Goal: Task Accomplishment & Management: Use online tool/utility

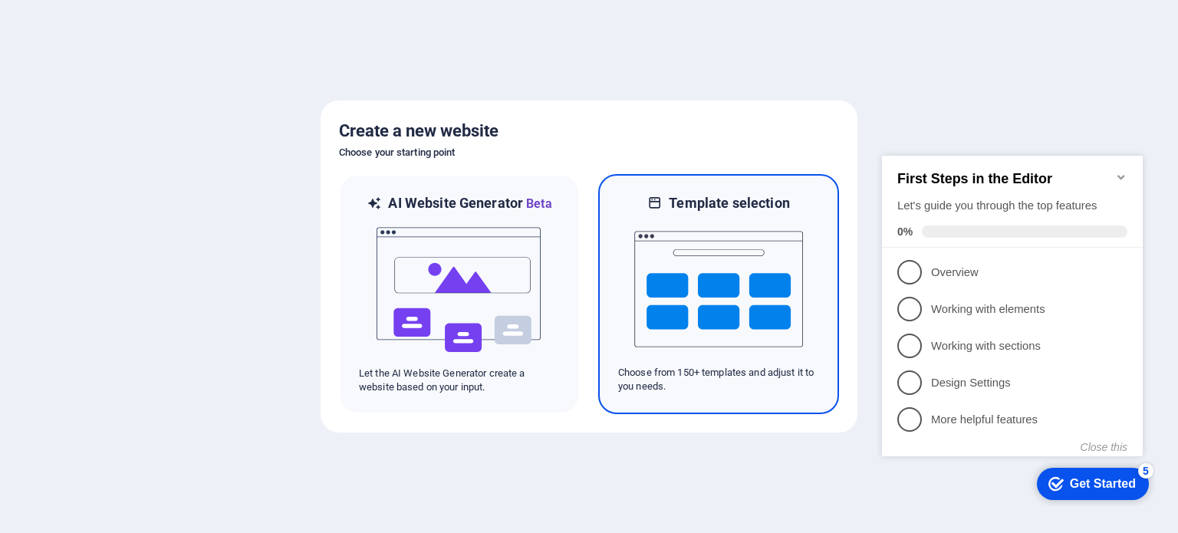
click at [672, 278] on img at bounding box center [718, 288] width 169 height 153
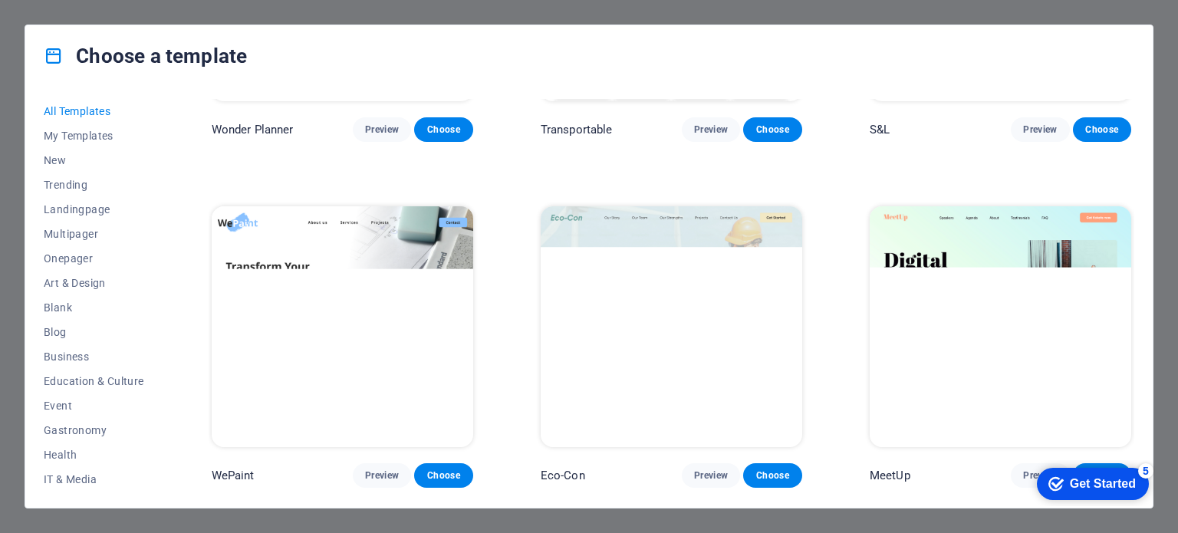
scroll to position [1304, 0]
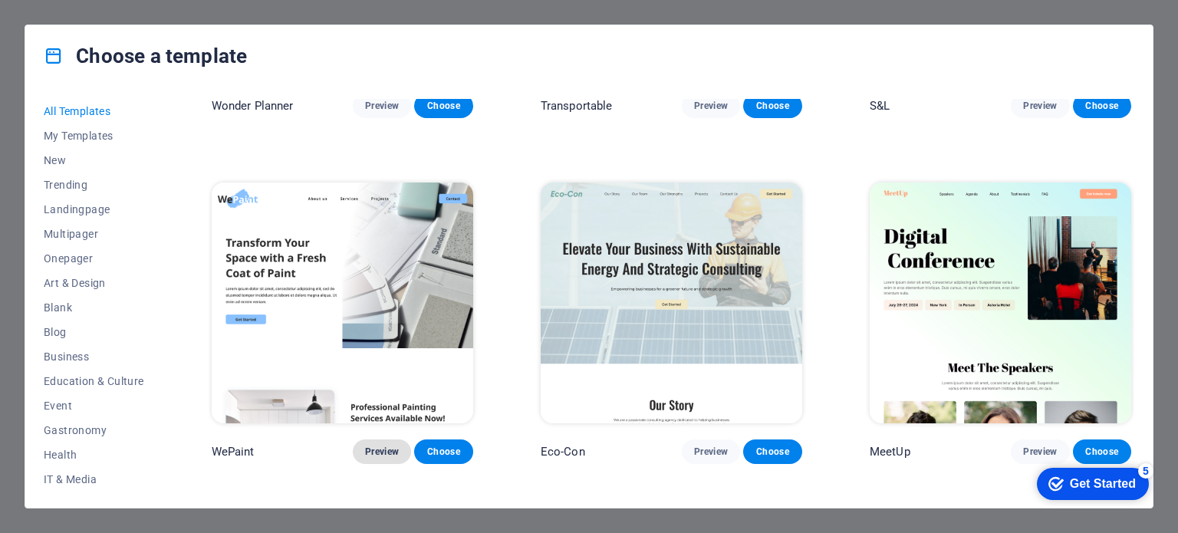
click at [377, 446] on span "Preview" at bounding box center [382, 452] width 34 height 12
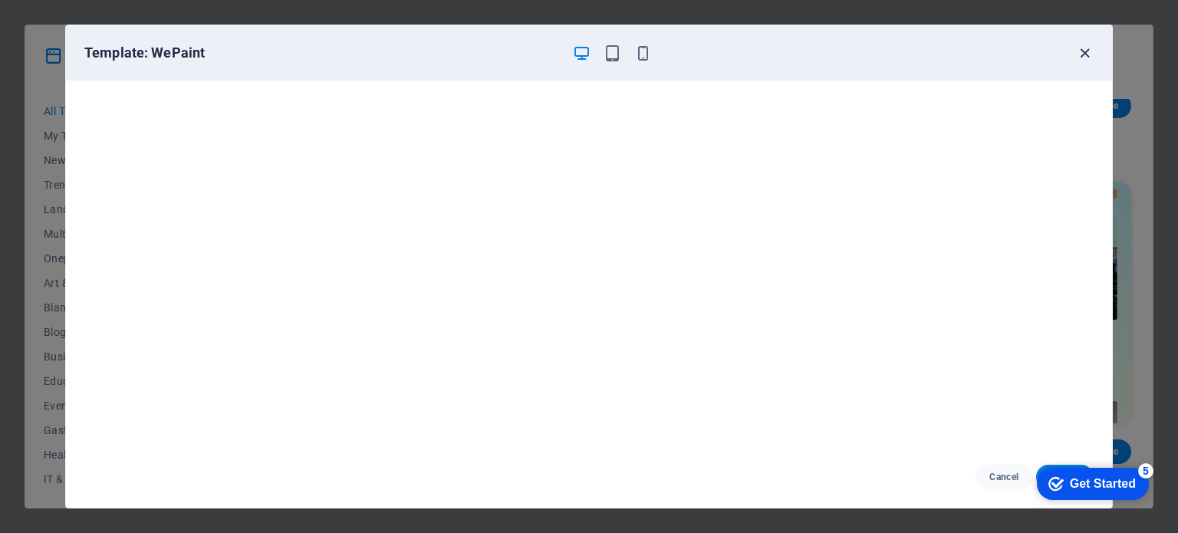
click at [1089, 55] on icon "button" at bounding box center [1085, 53] width 18 height 18
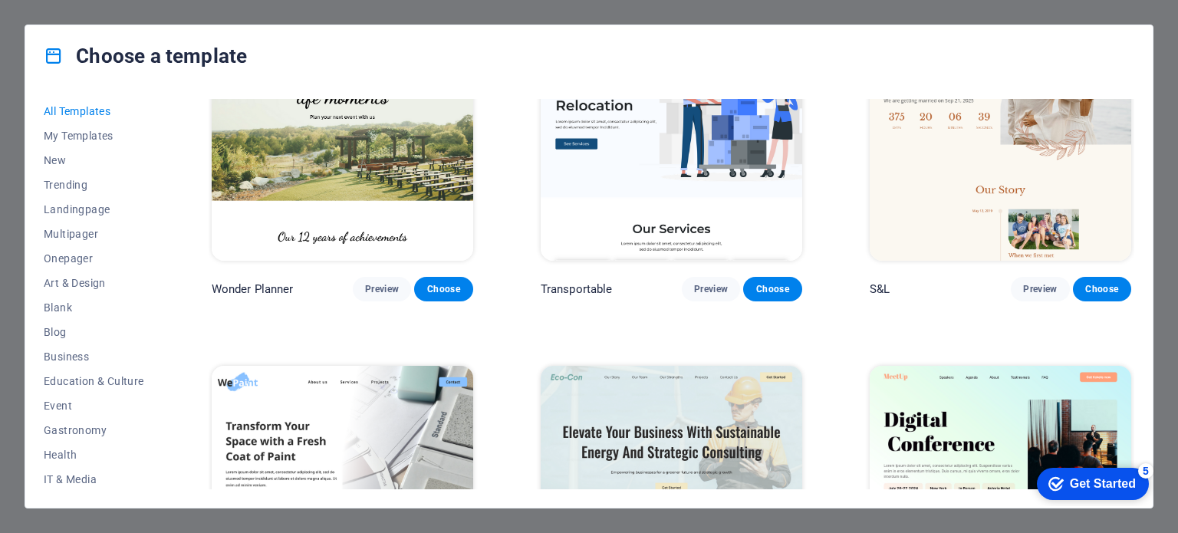
scroll to position [1074, 0]
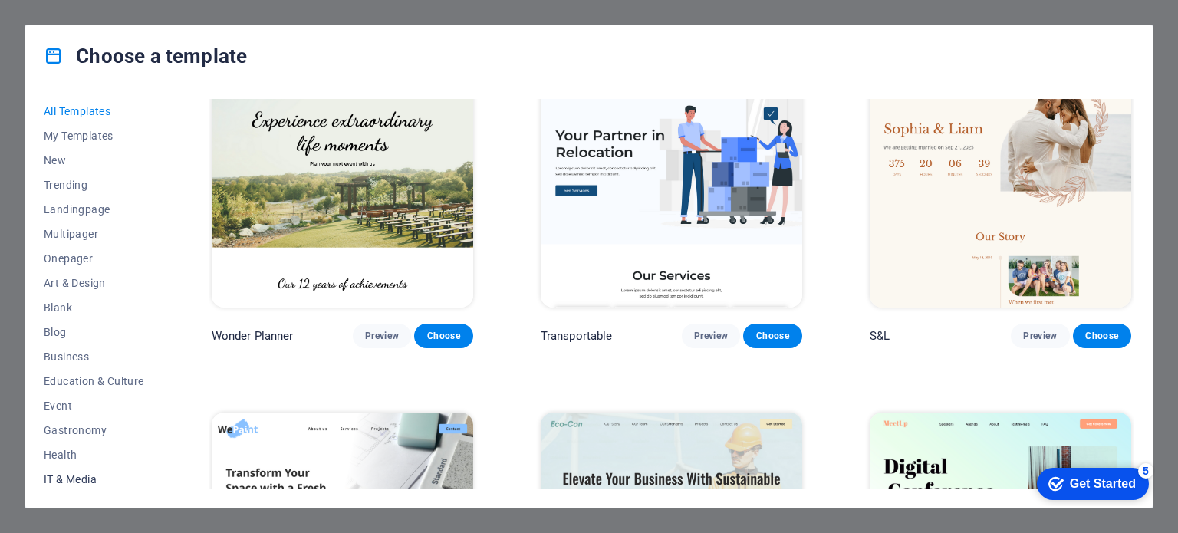
click at [90, 480] on span "IT & Media" at bounding box center [94, 479] width 100 height 12
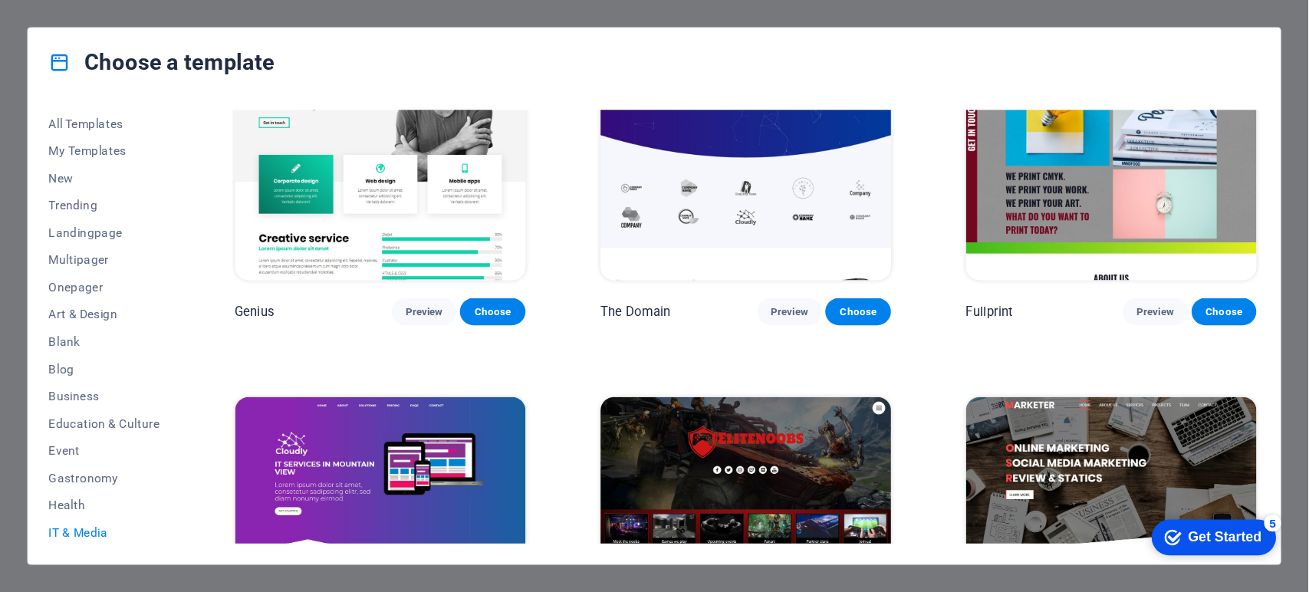
scroll to position [926, 0]
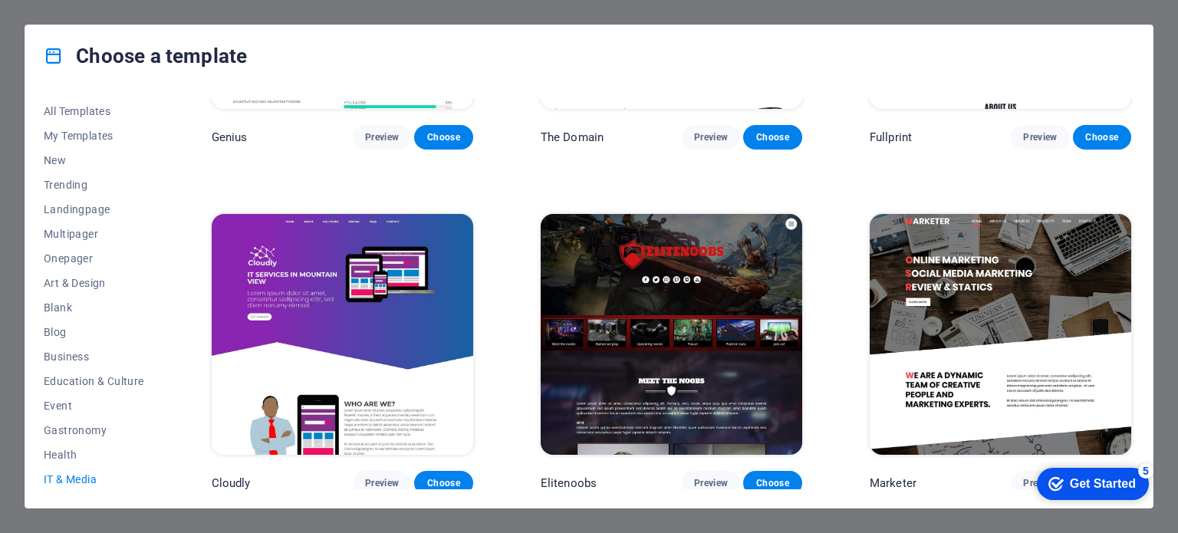
click at [1117, 483] on div "Get Started" at bounding box center [1103, 484] width 66 height 14
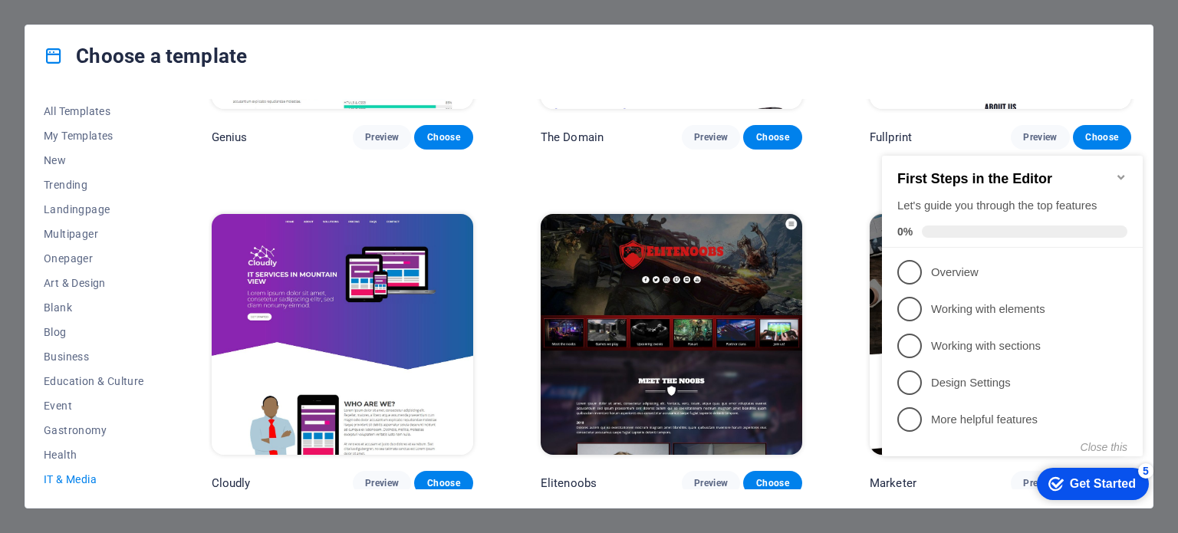
click at [1117, 483] on div "Get Started" at bounding box center [1103, 484] width 66 height 14
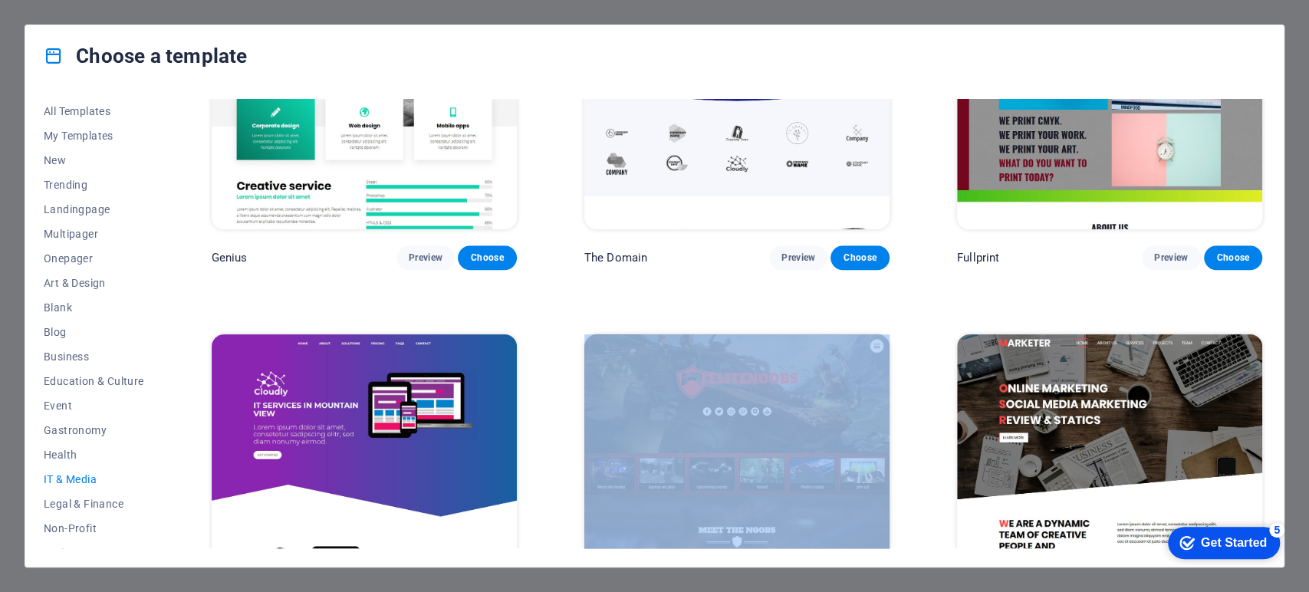
drag, startPoint x: 1166, startPoint y: 2, endPoint x: 922, endPoint y: 429, distance: 491.9
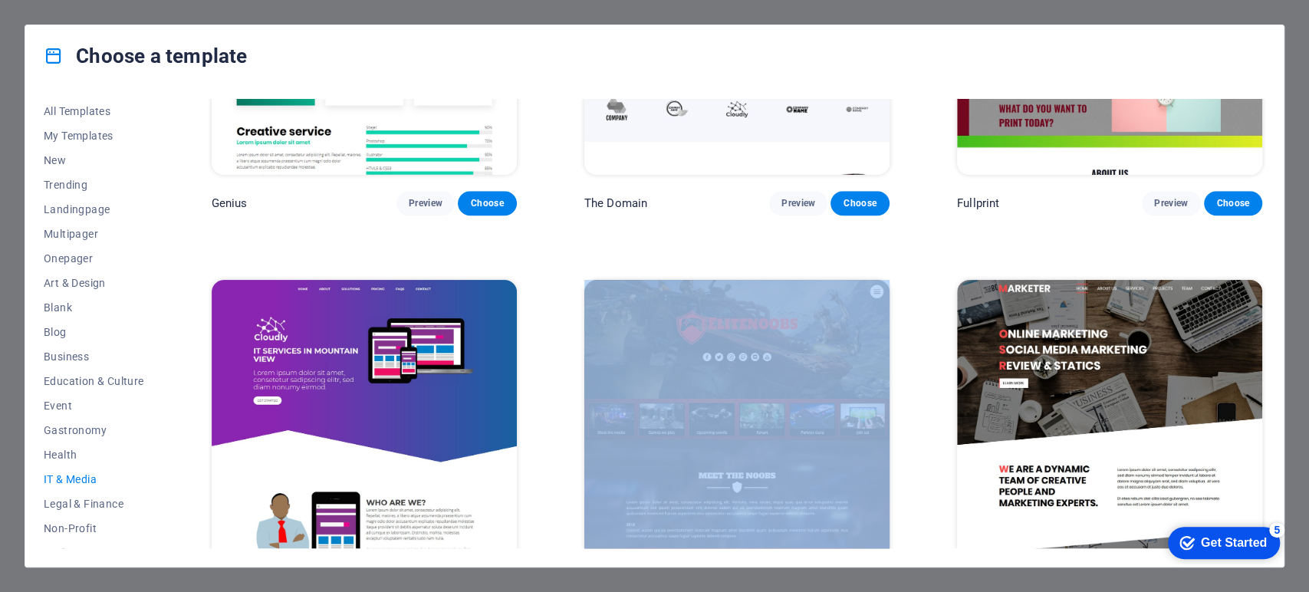
scroll to position [1027, 0]
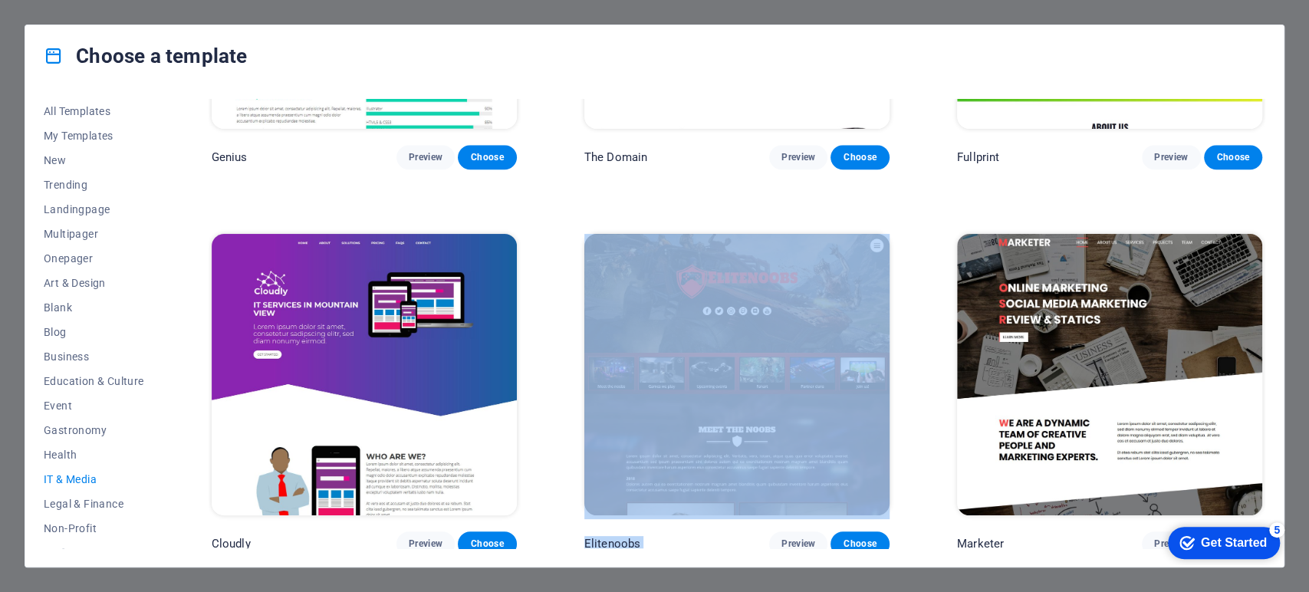
click at [1177, 527] on div "checkmark Get Started 5" at bounding box center [1224, 543] width 112 height 32
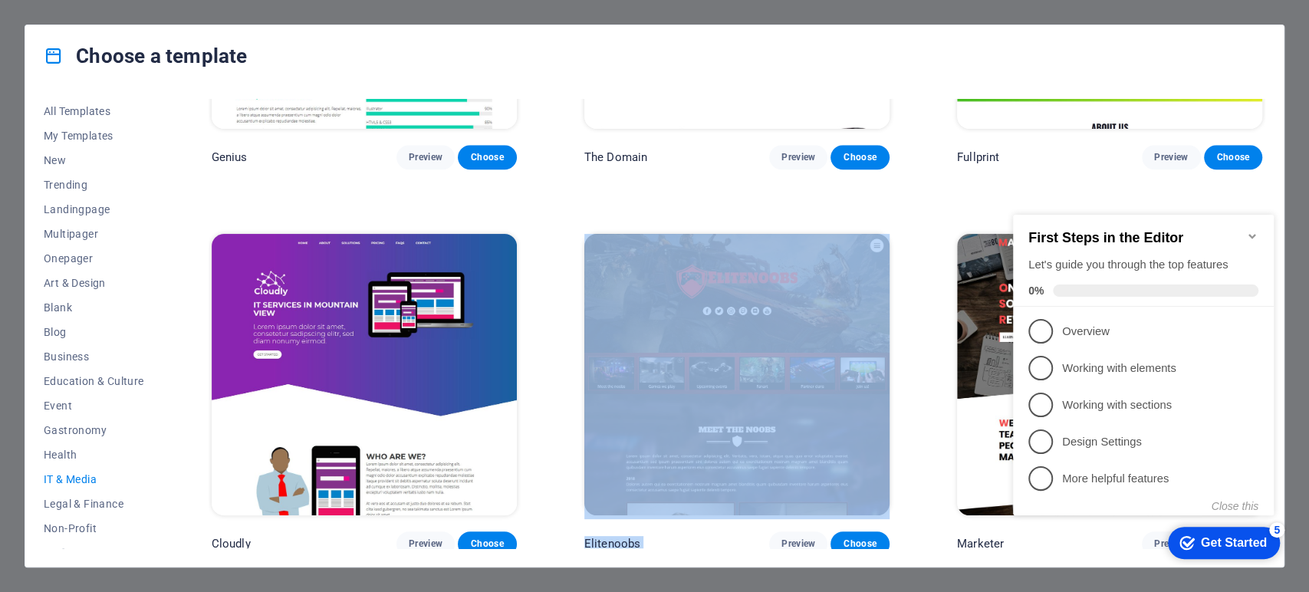
click at [1177, 527] on div "checkmark Get Started 5" at bounding box center [1224, 543] width 112 height 32
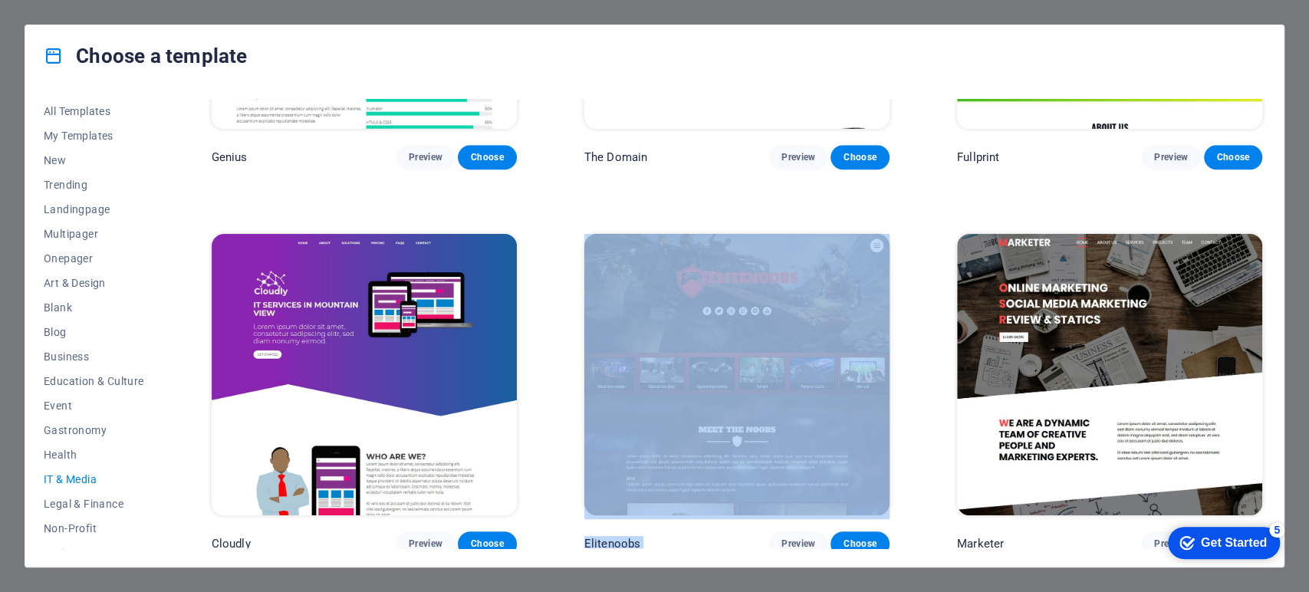
click at [1177, 532] on div "Get Started" at bounding box center [1234, 543] width 66 height 14
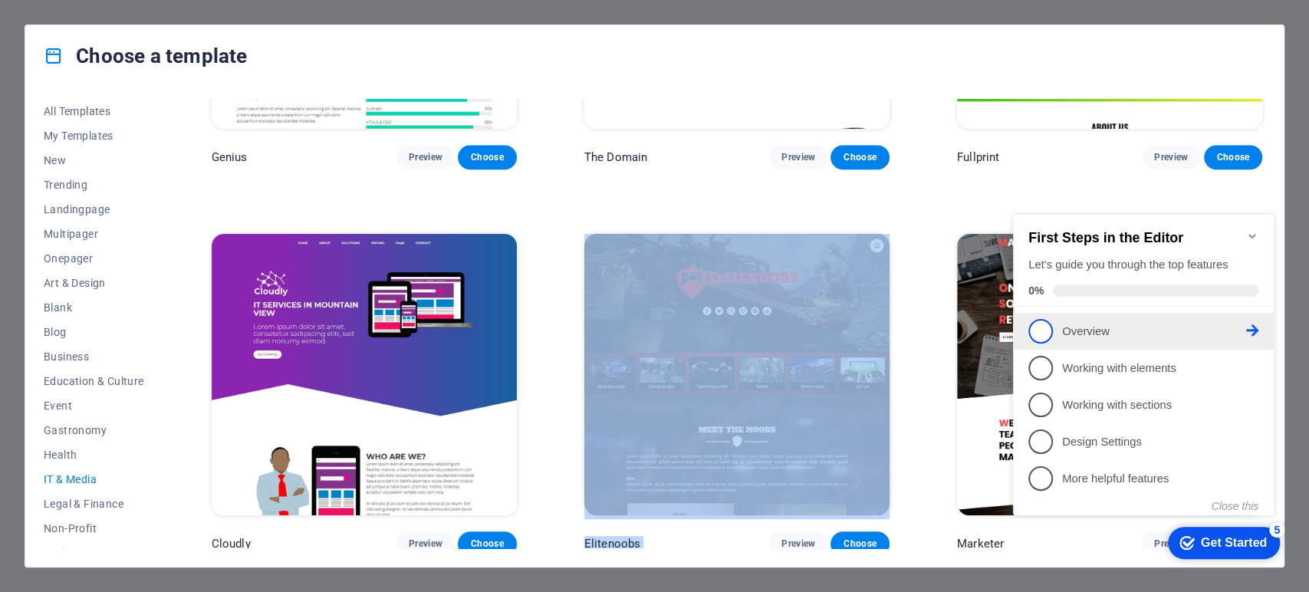
click at [1163, 337] on link "1 Overview - incomplete" at bounding box center [1143, 331] width 230 height 25
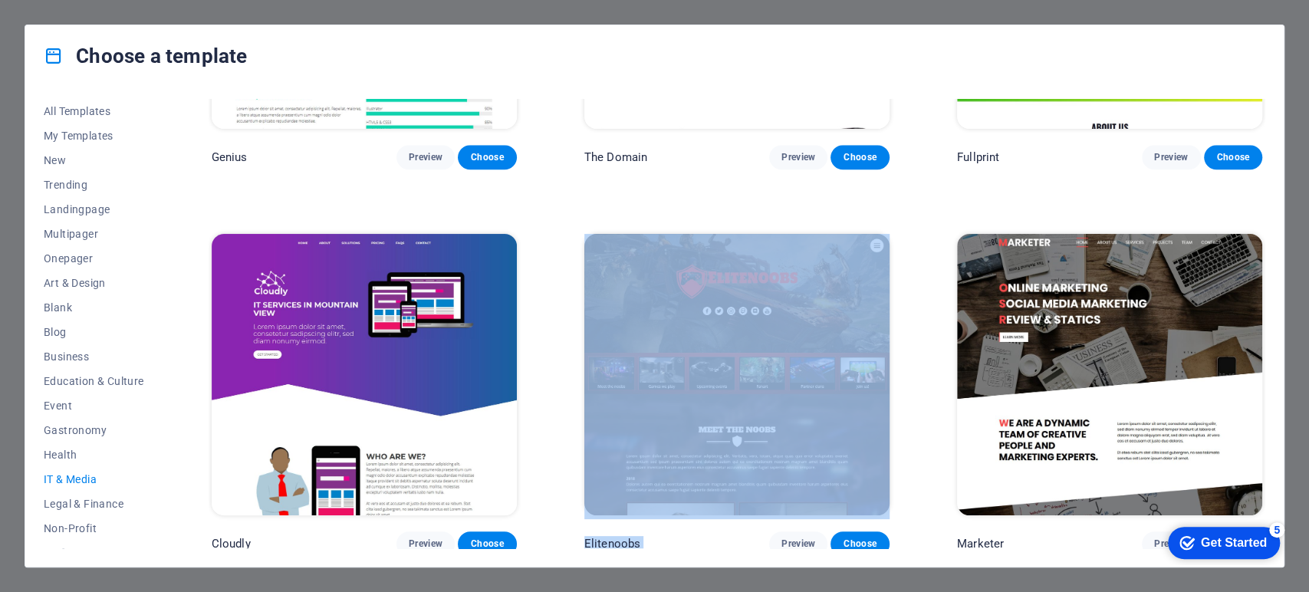
click at [1177, 528] on div "checkmark Get Started 5" at bounding box center [1224, 543] width 112 height 32
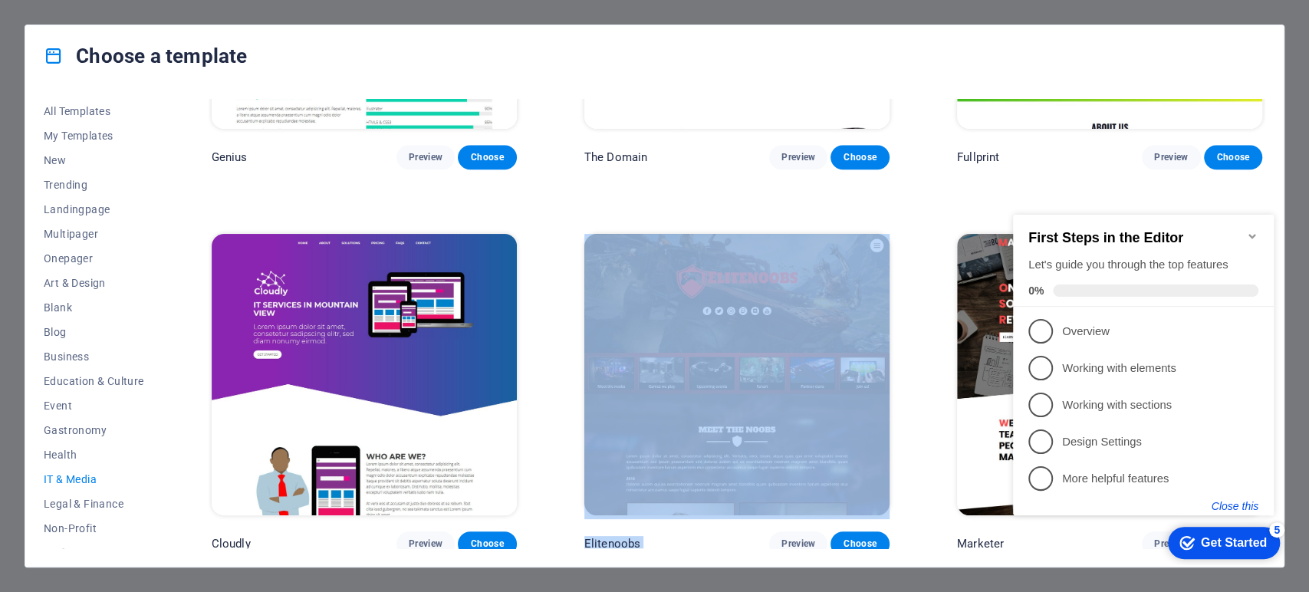
click at [1177, 500] on button "Close this" at bounding box center [1235, 506] width 47 height 12
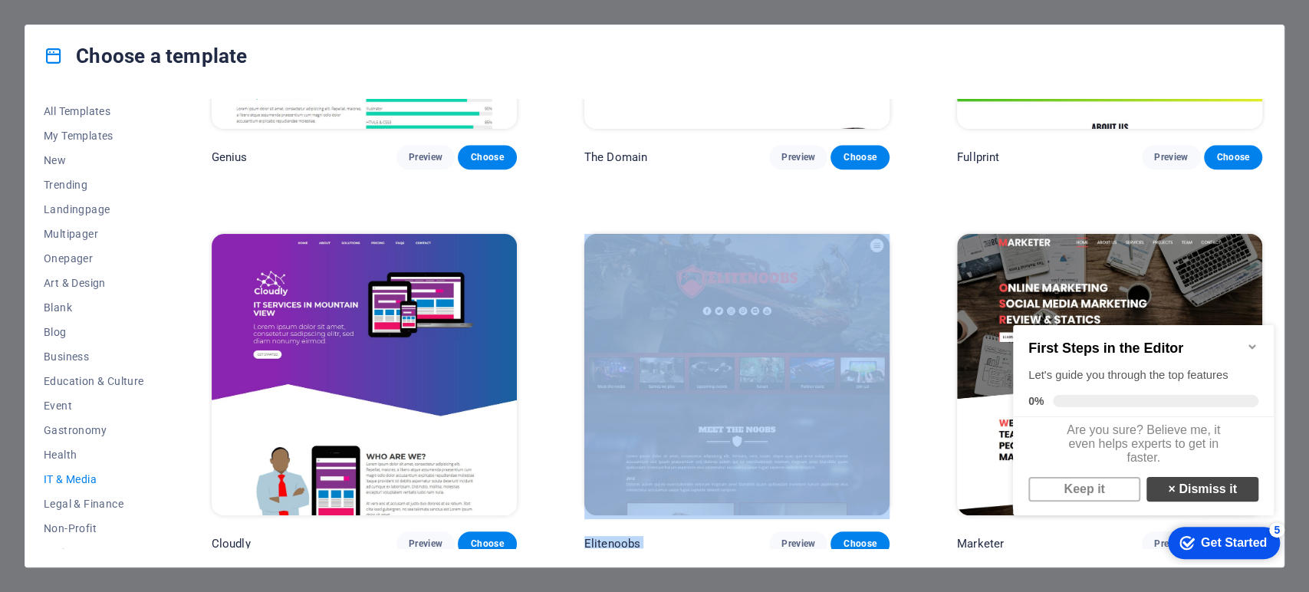
click at [1177, 499] on link "× Dismiss it" at bounding box center [1203, 489] width 112 height 25
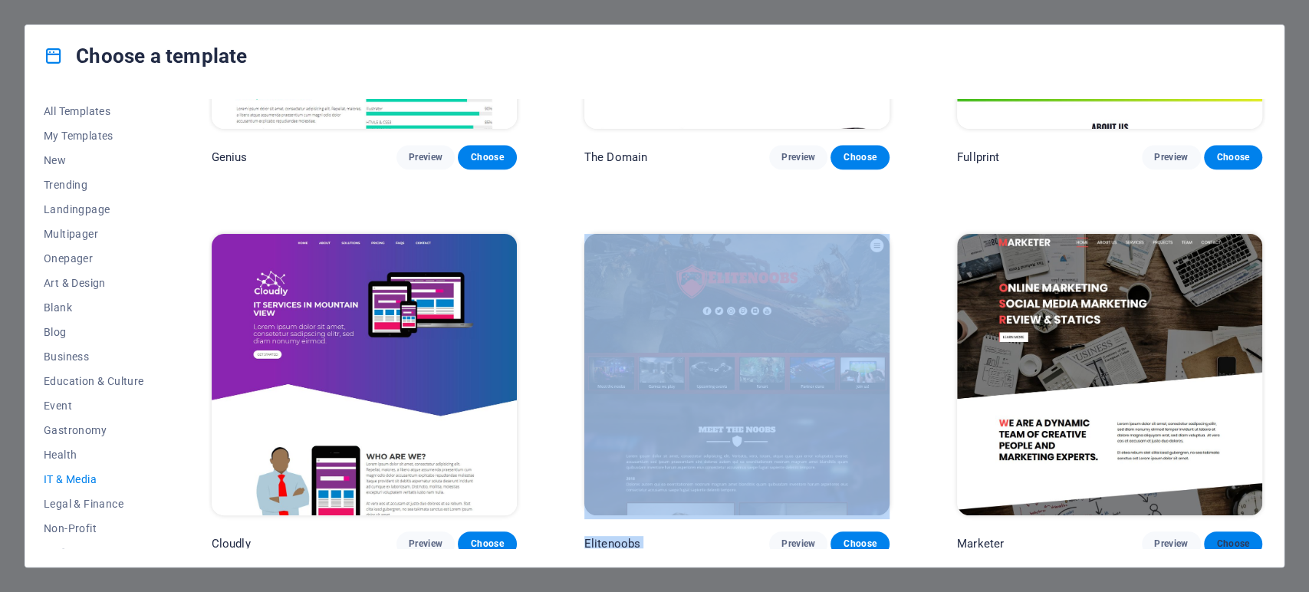
click at [1177, 532] on span "Choose" at bounding box center [1233, 544] width 34 height 12
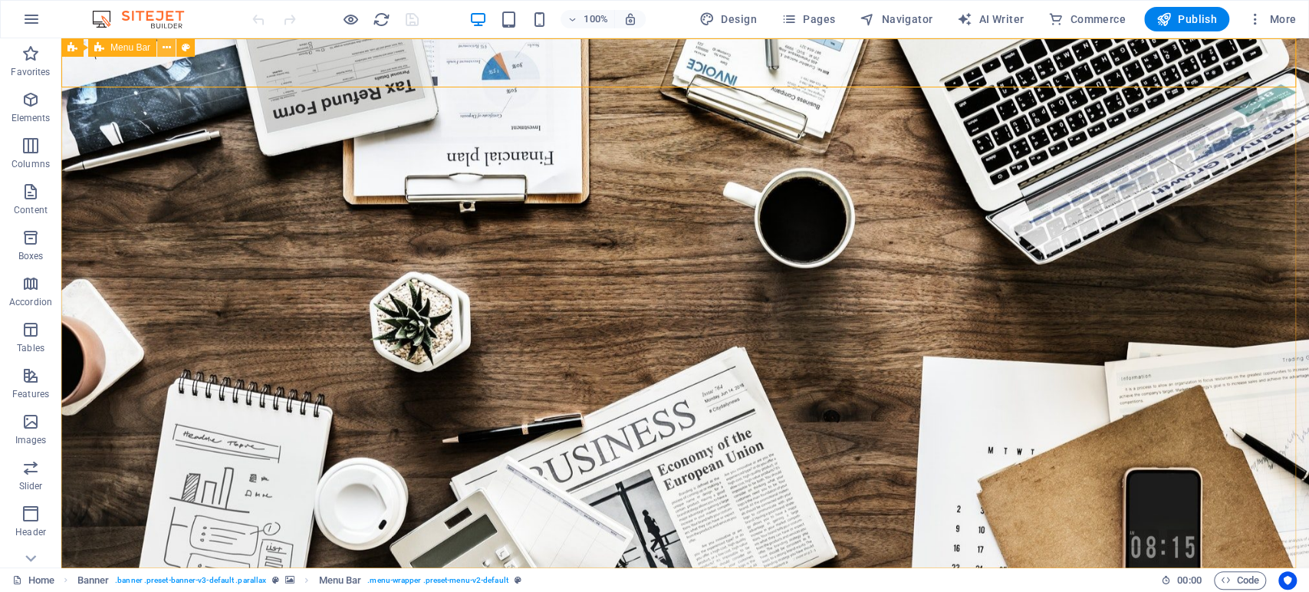
click at [159, 48] on button at bounding box center [166, 47] width 18 height 18
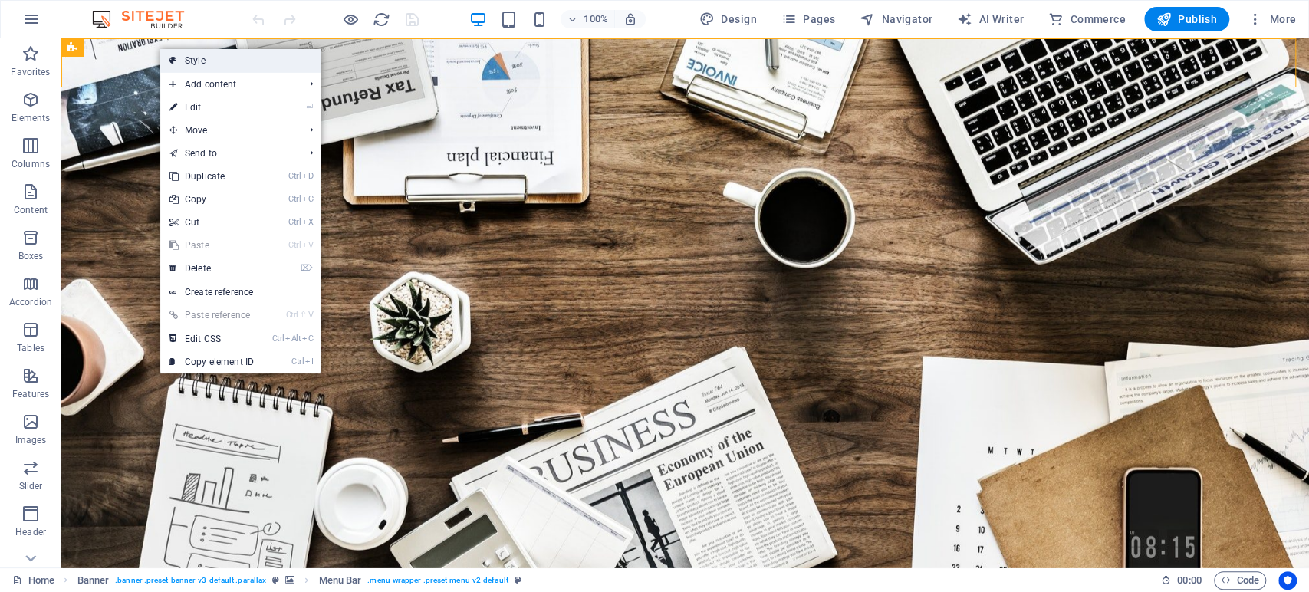
click at [287, 54] on link "Style" at bounding box center [240, 60] width 160 height 23
select select "rem"
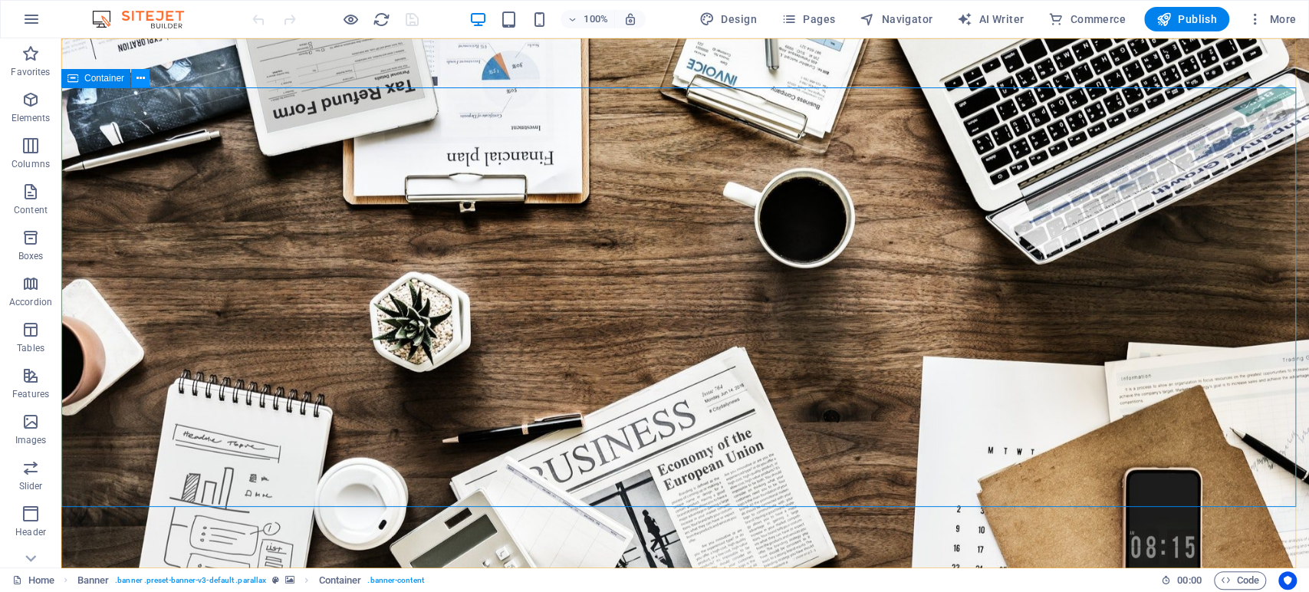
click at [147, 84] on button at bounding box center [140, 78] width 18 height 18
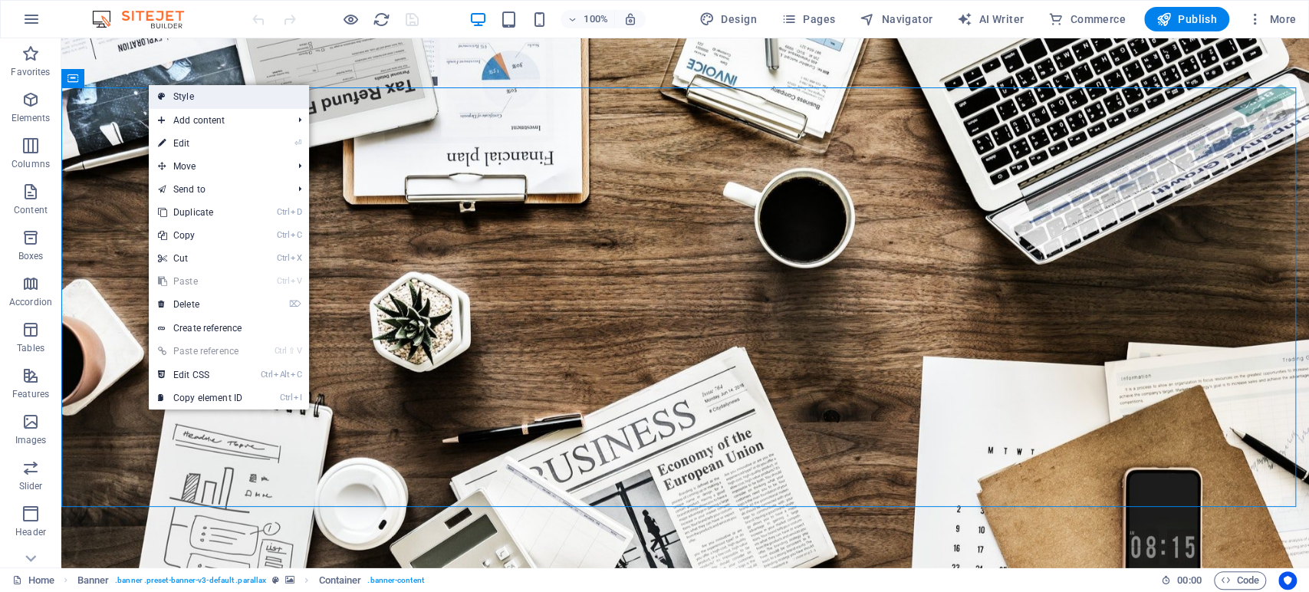
click at [212, 94] on link "Style" at bounding box center [229, 96] width 160 height 23
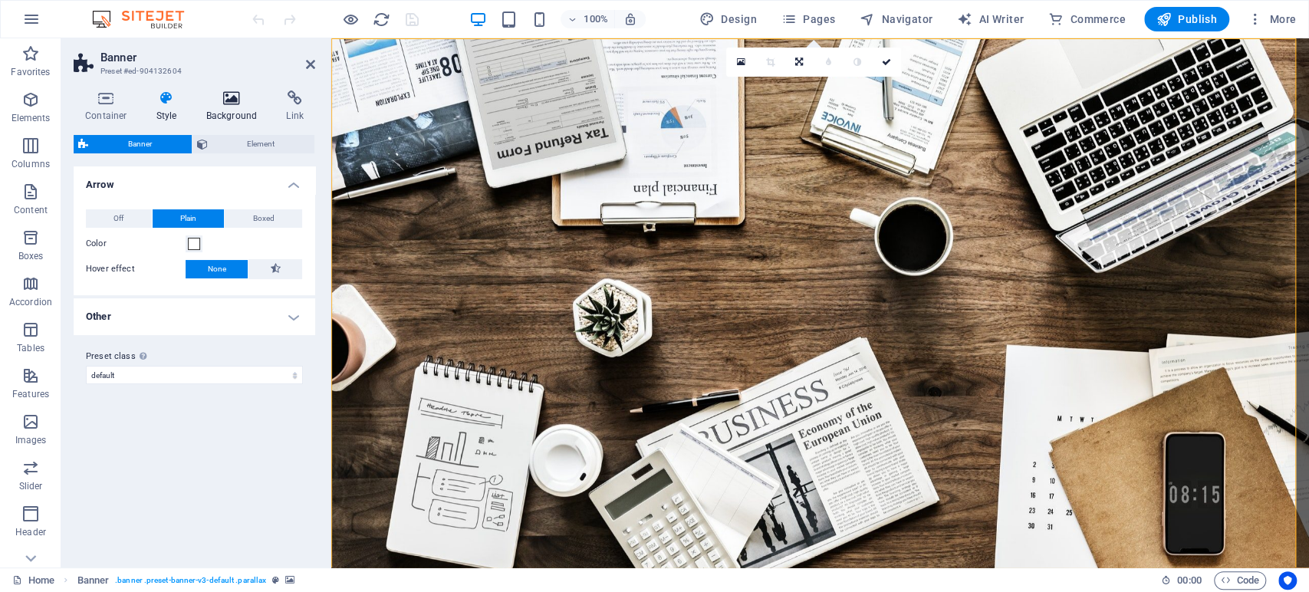
click at [229, 107] on h4 "Background" at bounding box center [235, 106] width 81 height 32
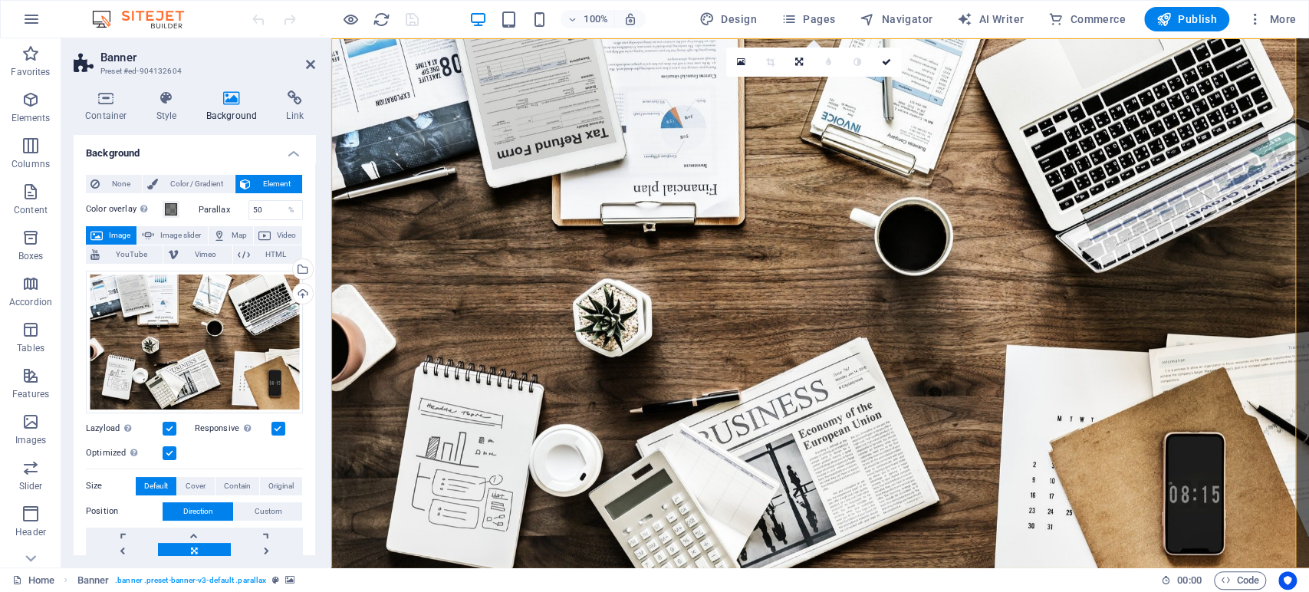
click at [209, 215] on div "Parallax 50 %" at bounding box center [251, 210] width 105 height 20
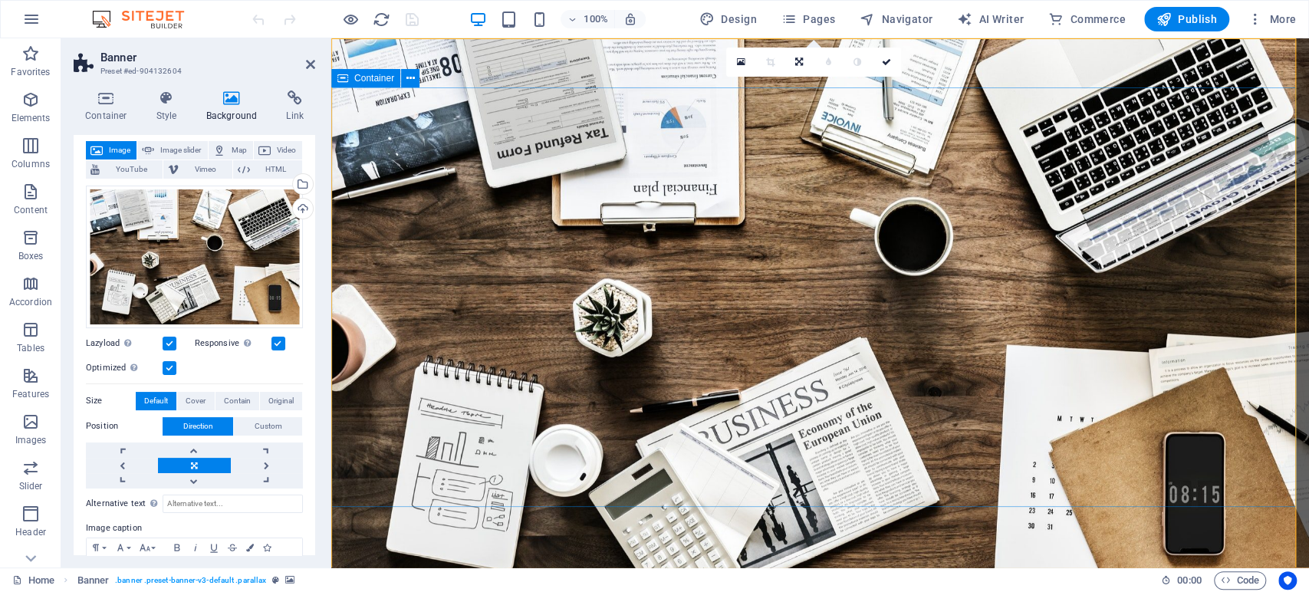
click at [308, 64] on icon at bounding box center [310, 64] width 9 height 12
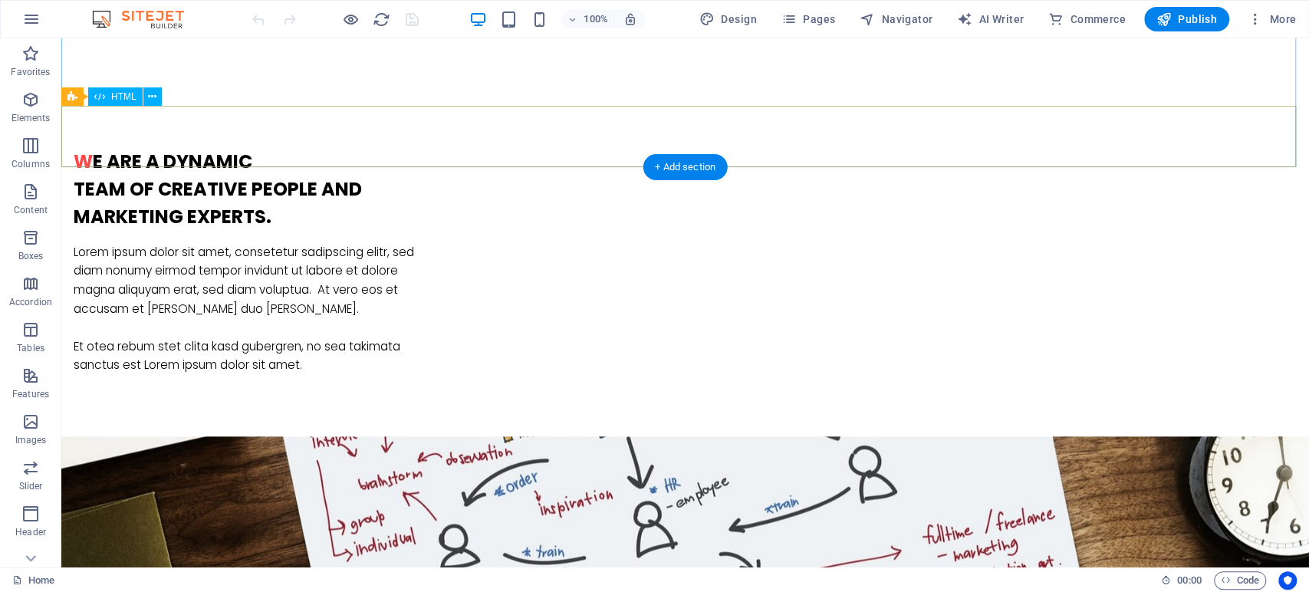
scroll to position [1022, 0]
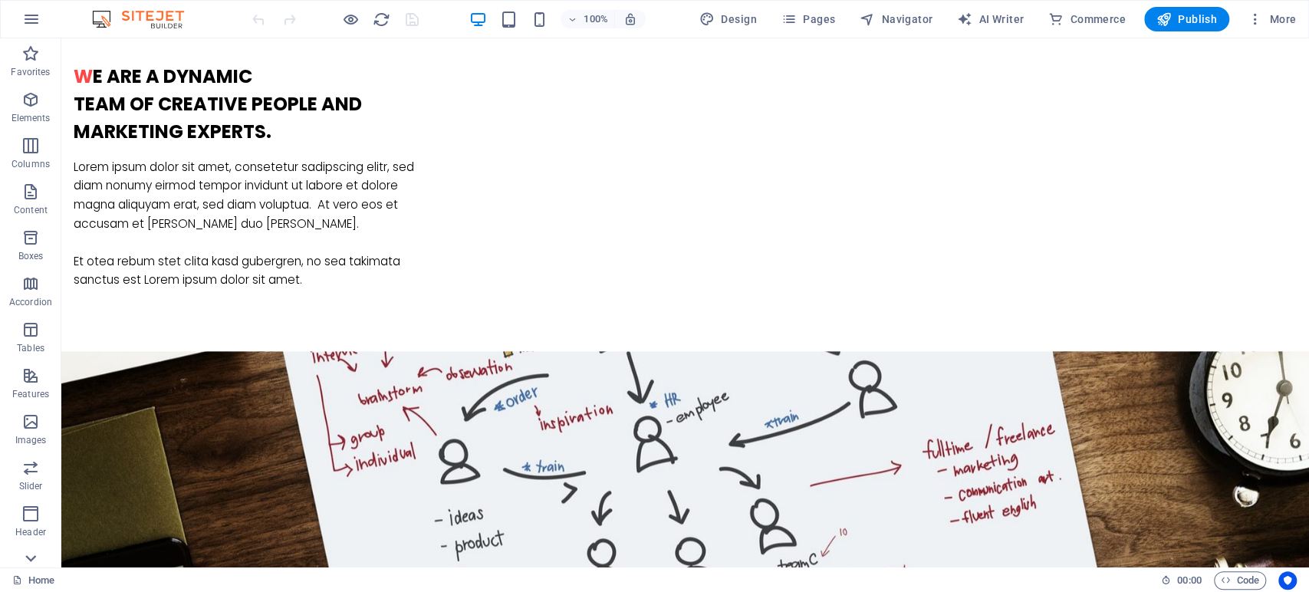
click at [25, 58] on icon at bounding box center [30, 47] width 21 height 21
click at [40, 550] on p "Commerce" at bounding box center [31, 556] width 46 height 12
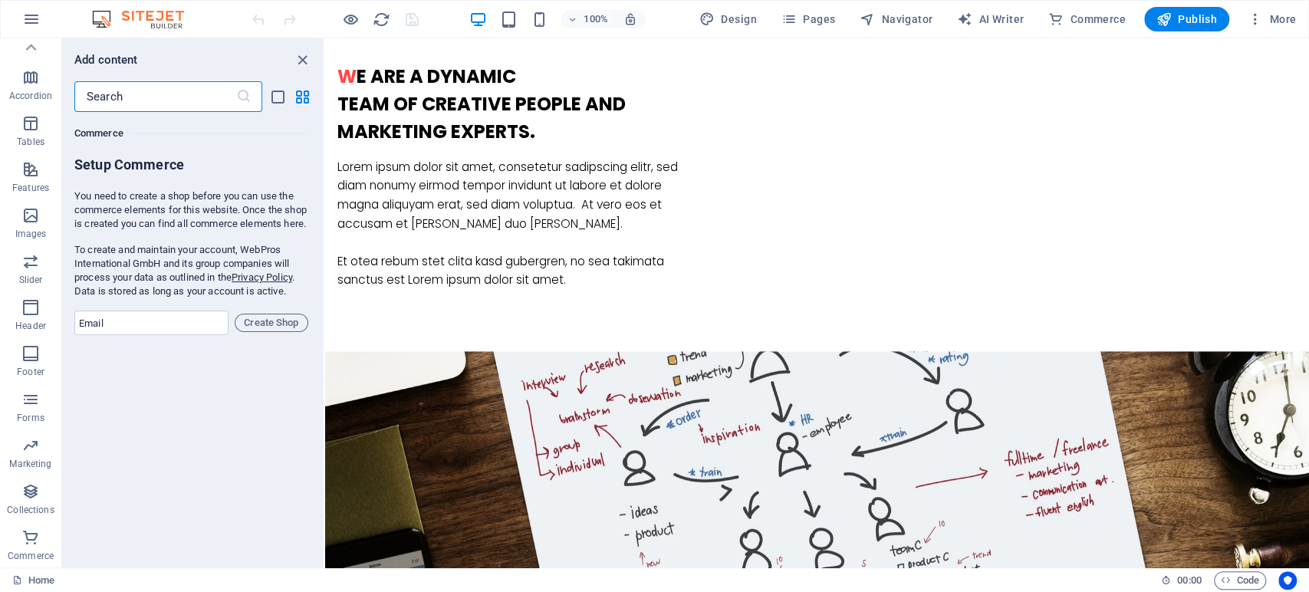
scroll to position [14780, 0]
click at [276, 332] on span "Create Shop" at bounding box center [272, 323] width 60 height 18
click at [295, 58] on icon "close panel" at bounding box center [303, 60] width 18 height 18
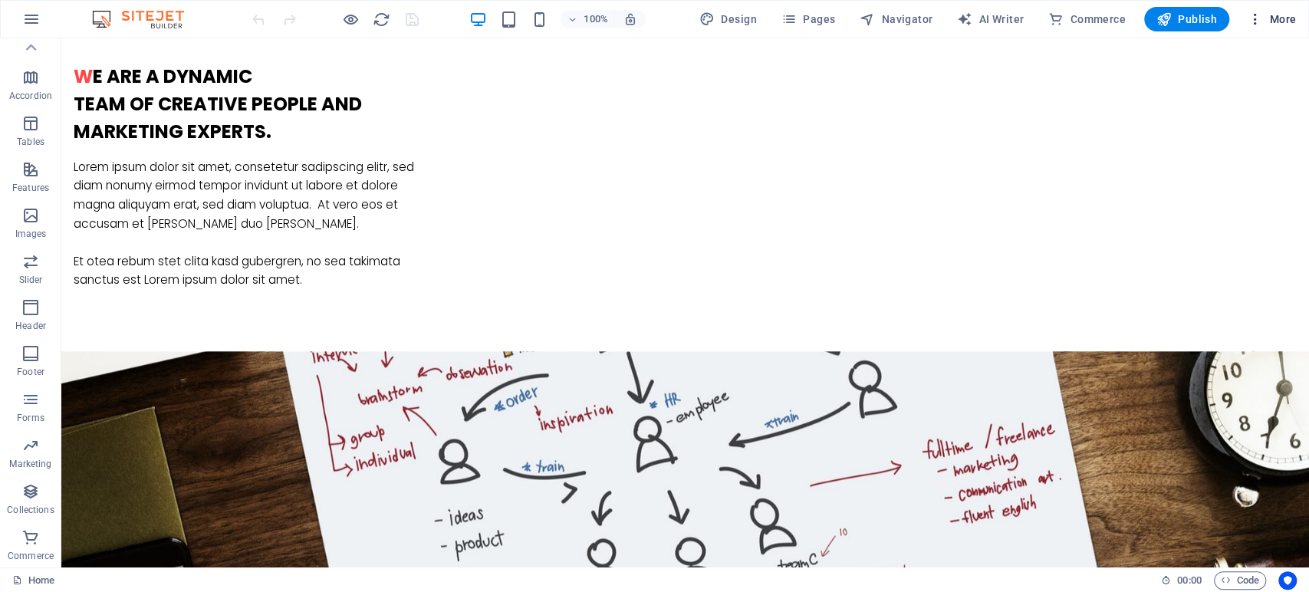
click at [1267, 14] on span "More" at bounding box center [1272, 19] width 48 height 15
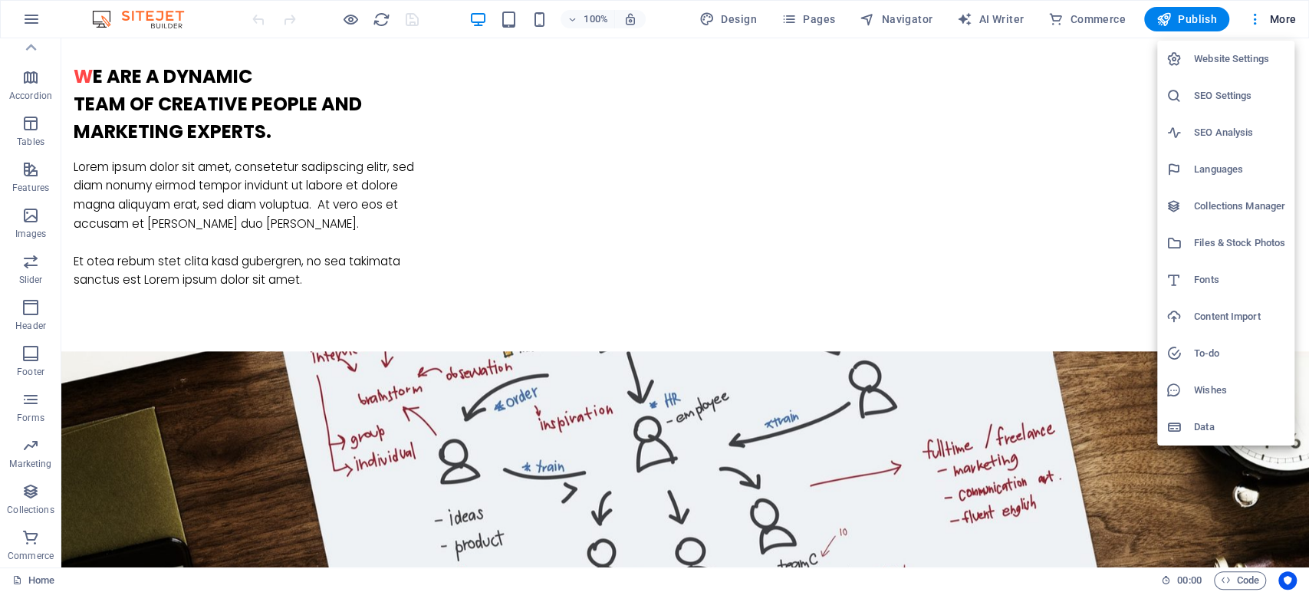
click at [1246, 98] on h6 "SEO Settings" at bounding box center [1239, 96] width 91 height 18
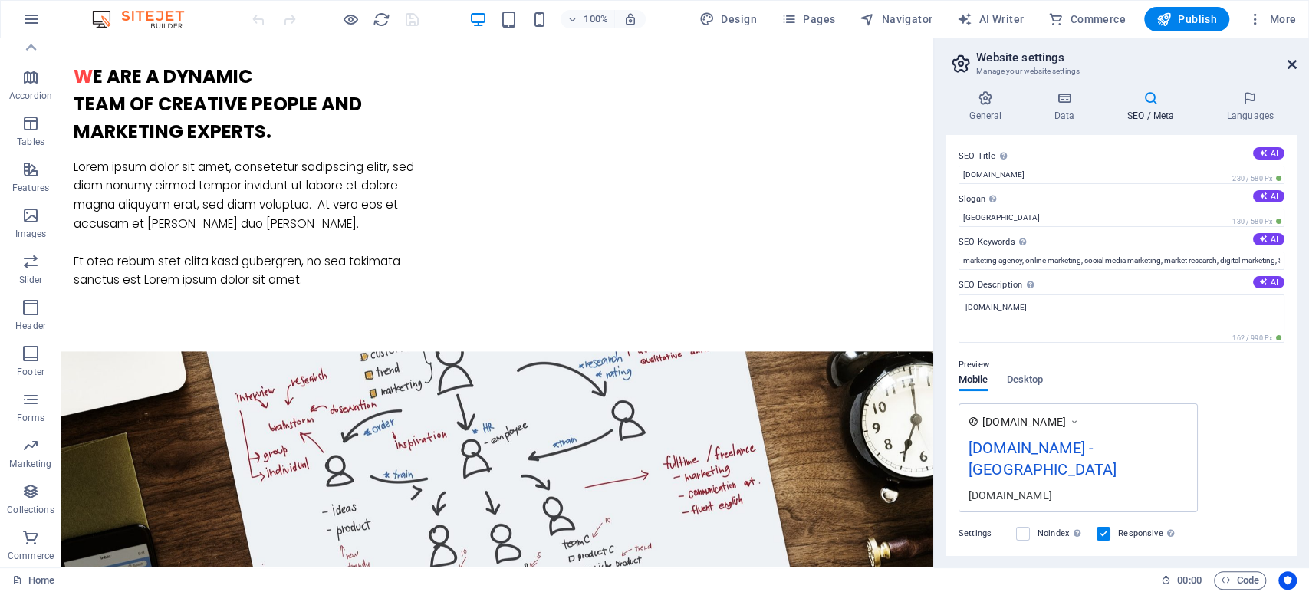
click at [1294, 58] on icon at bounding box center [1292, 64] width 9 height 12
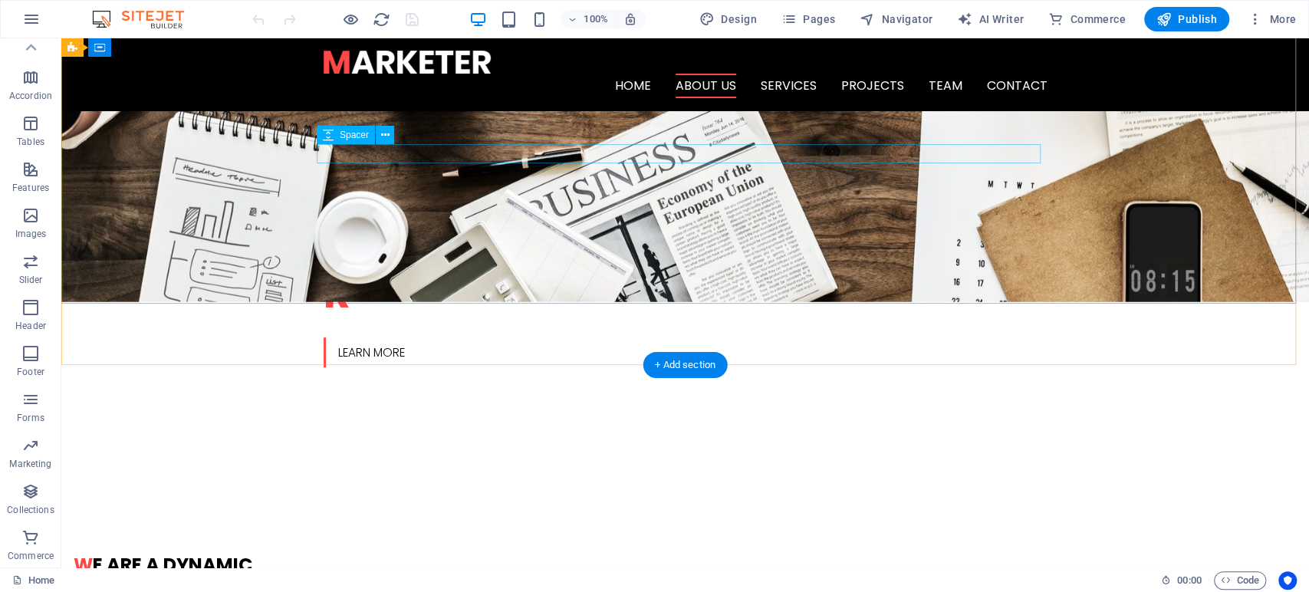
scroll to position [0, 0]
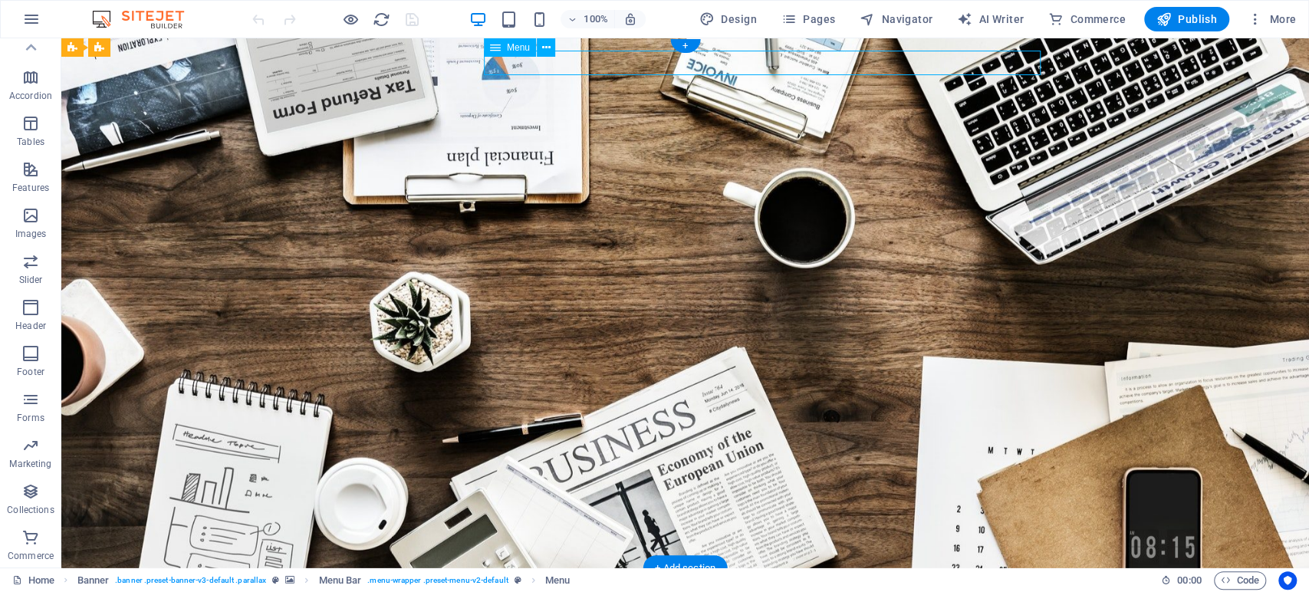
click at [547, 51] on icon at bounding box center [545, 48] width 8 height 16
click at [525, 54] on div "Menu" at bounding box center [510, 47] width 52 height 18
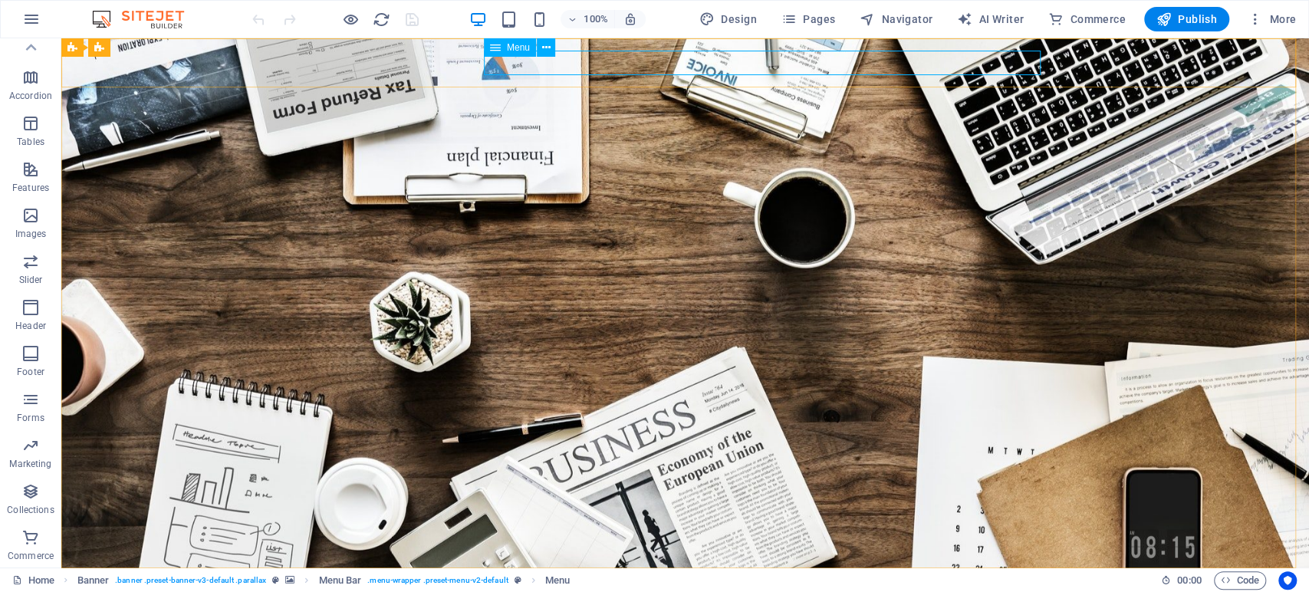
click at [522, 47] on span "Menu" at bounding box center [518, 47] width 23 height 9
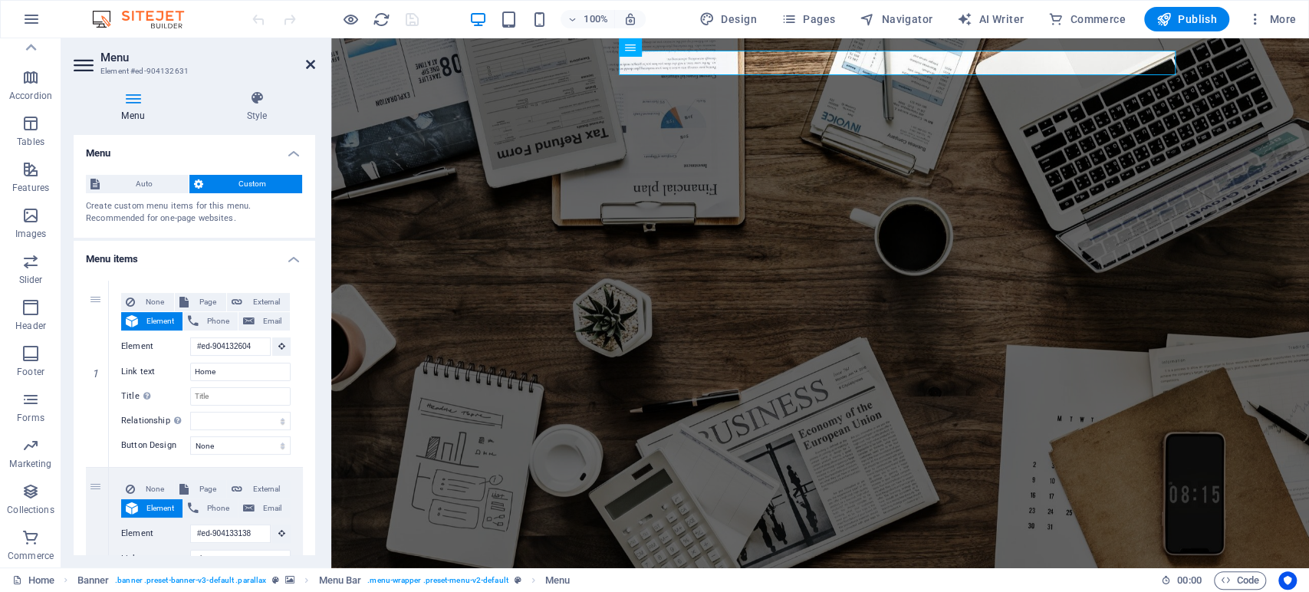
click at [309, 61] on icon at bounding box center [310, 64] width 9 height 12
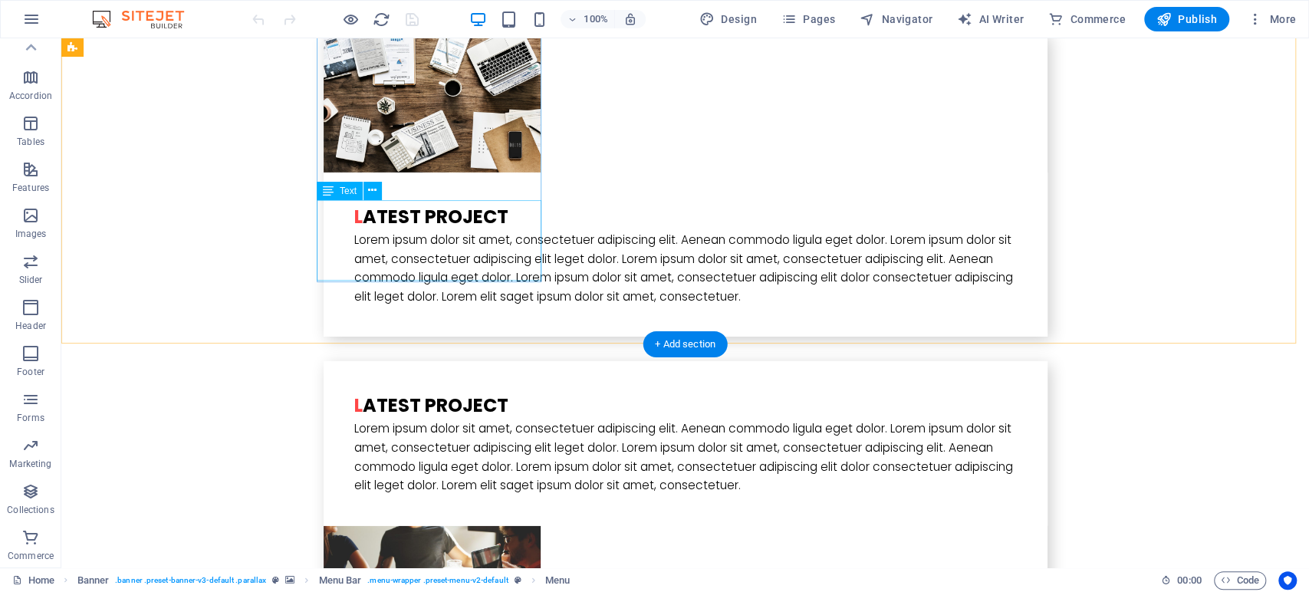
scroll to position [3238, 0]
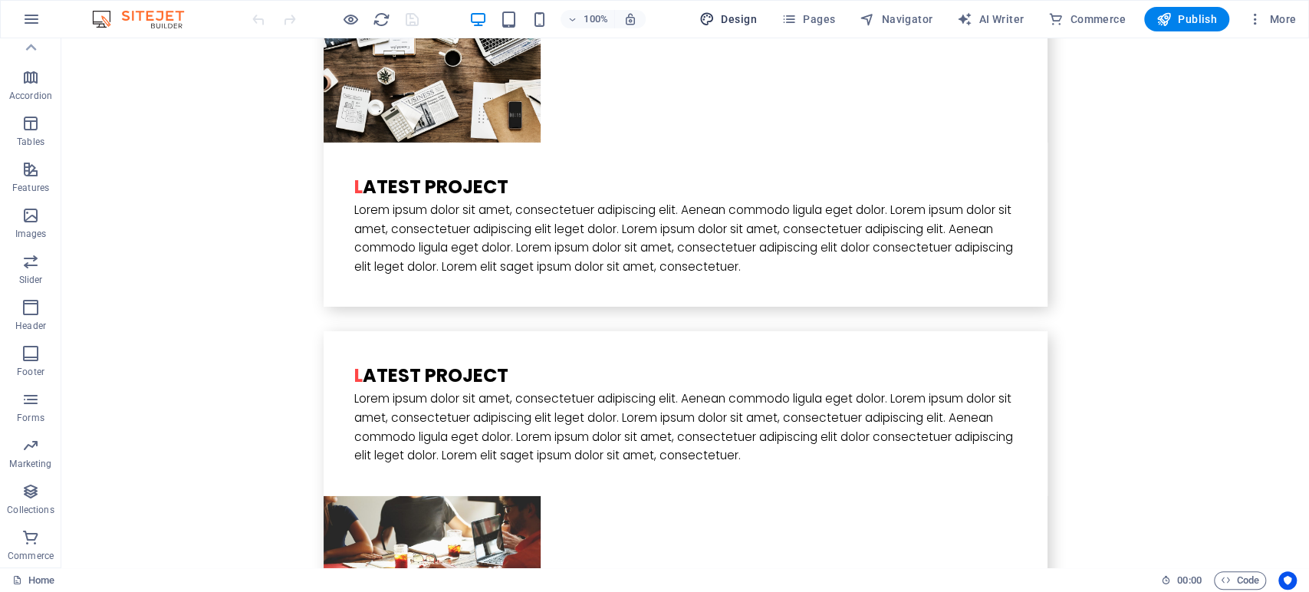
click at [720, 14] on span "Design" at bounding box center [728, 19] width 58 height 15
select select "rem"
select select "300"
select select "px"
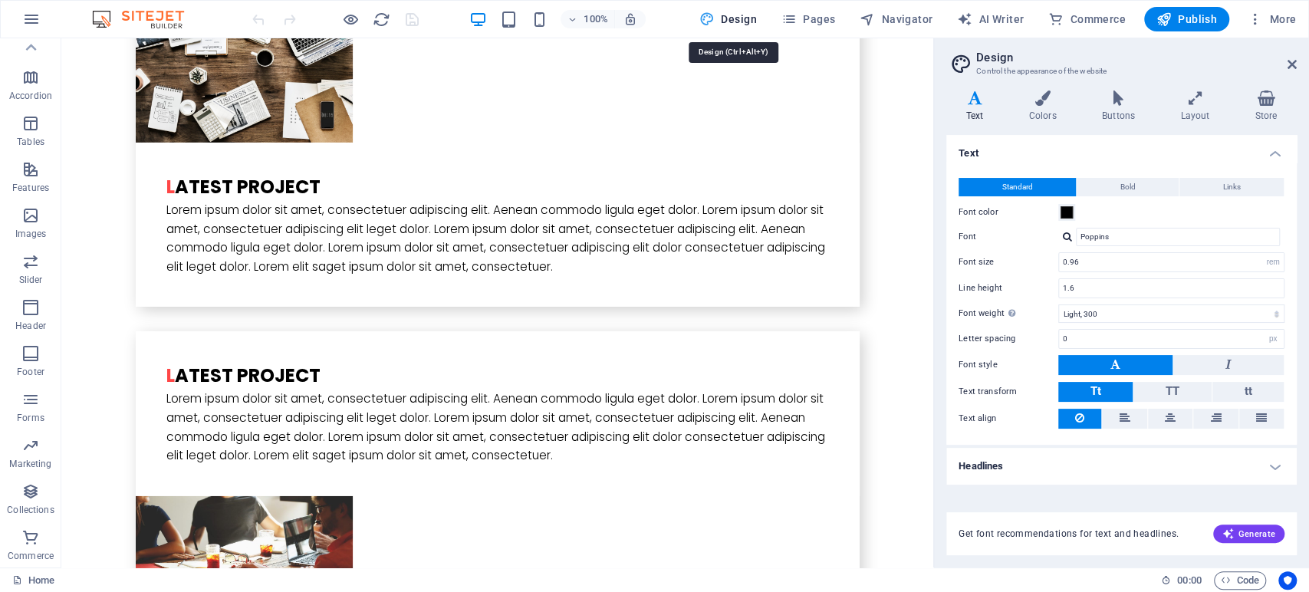
click at [720, 14] on span "Design" at bounding box center [728, 19] width 58 height 15
click at [1288, 66] on icon at bounding box center [1292, 64] width 9 height 12
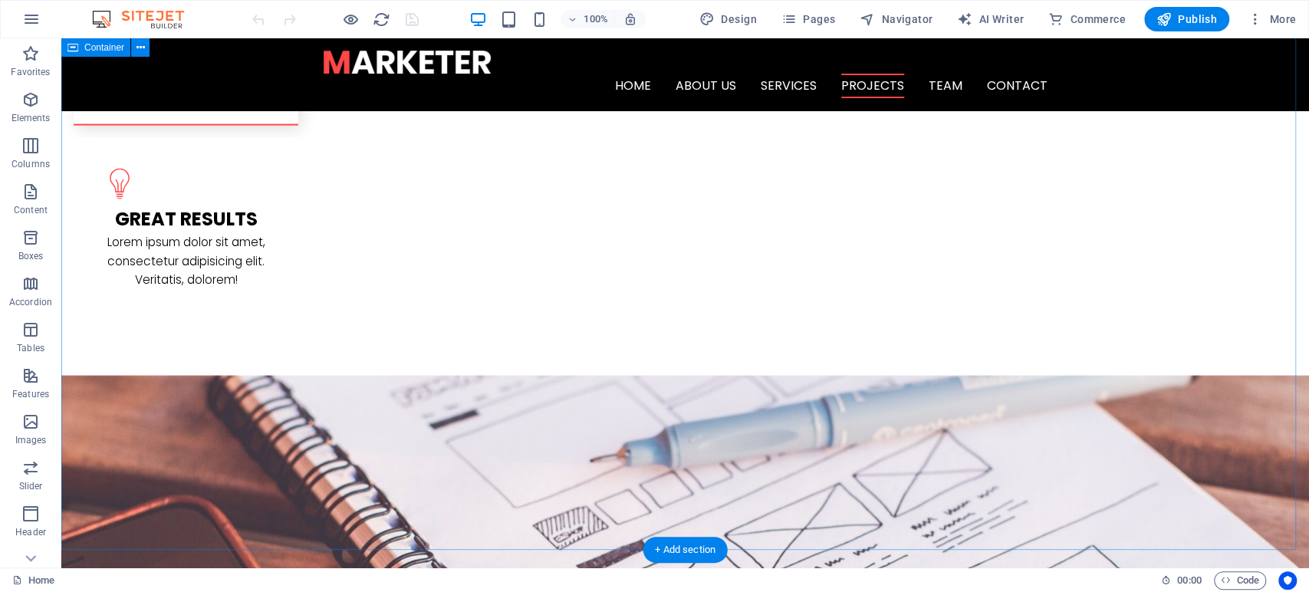
scroll to position [2215, 0]
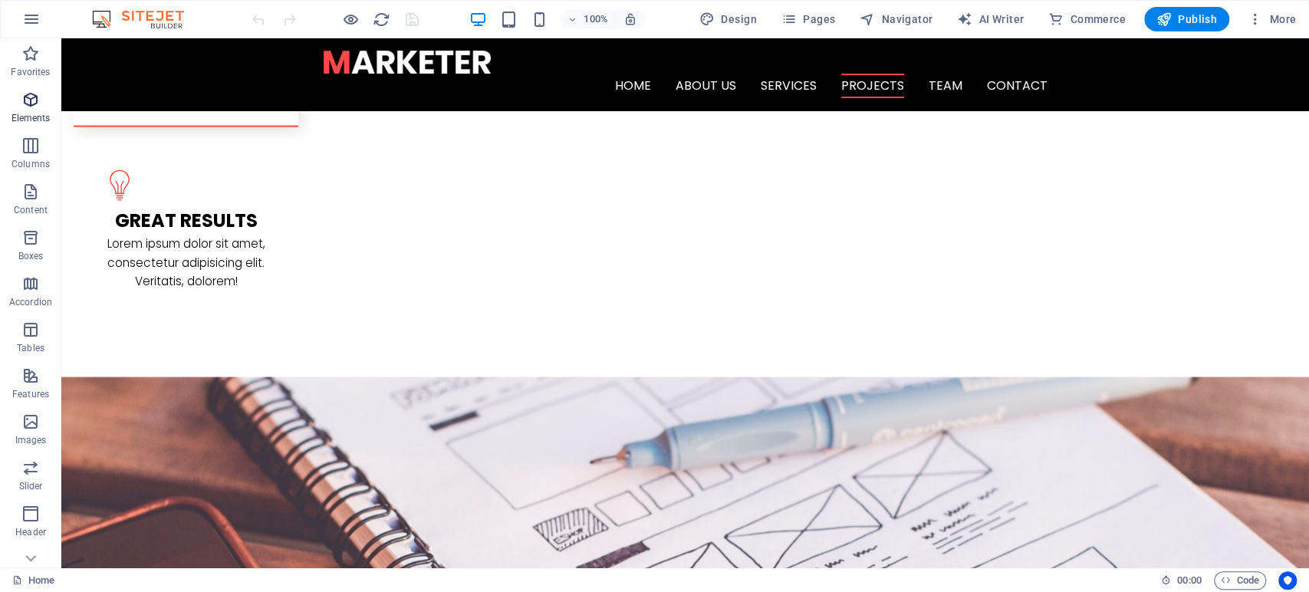
click at [33, 102] on icon "button" at bounding box center [30, 99] width 18 height 18
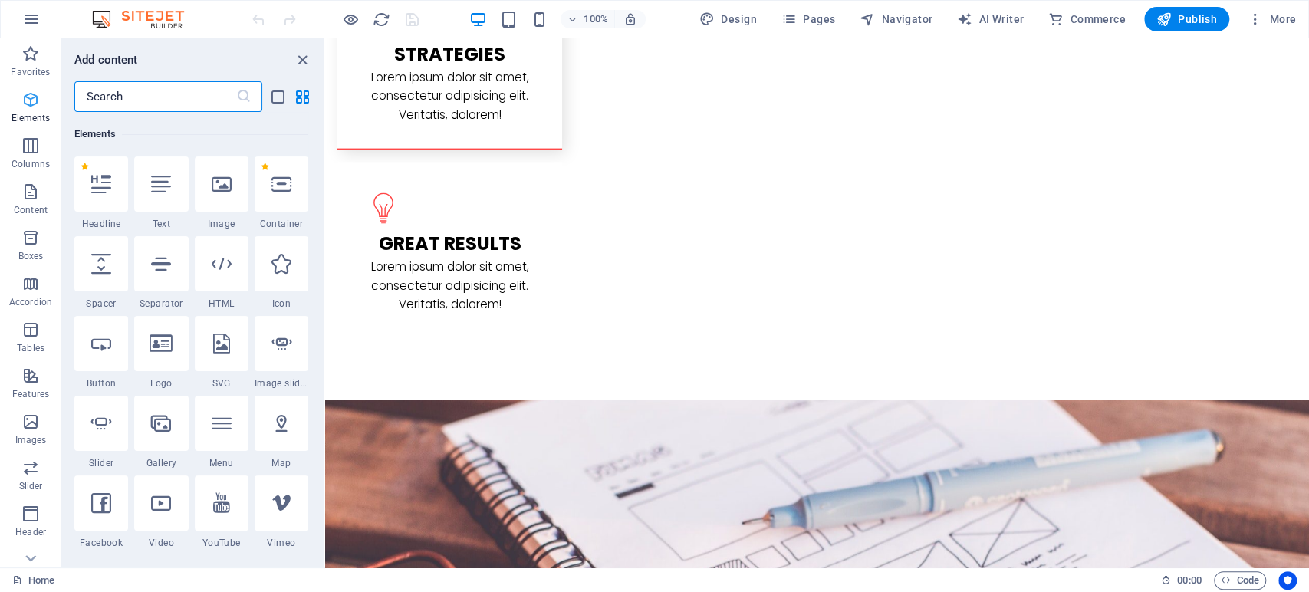
scroll to position [163, 0]
click at [123, 84] on input "text" at bounding box center [155, 96] width 162 height 31
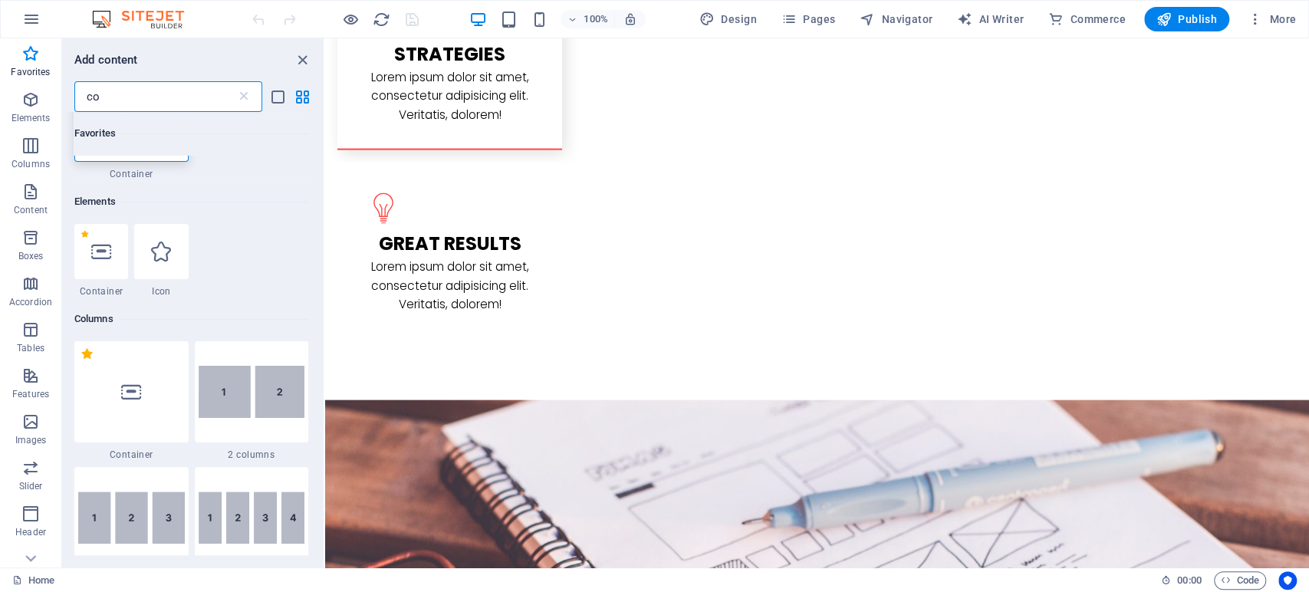
scroll to position [4, 0]
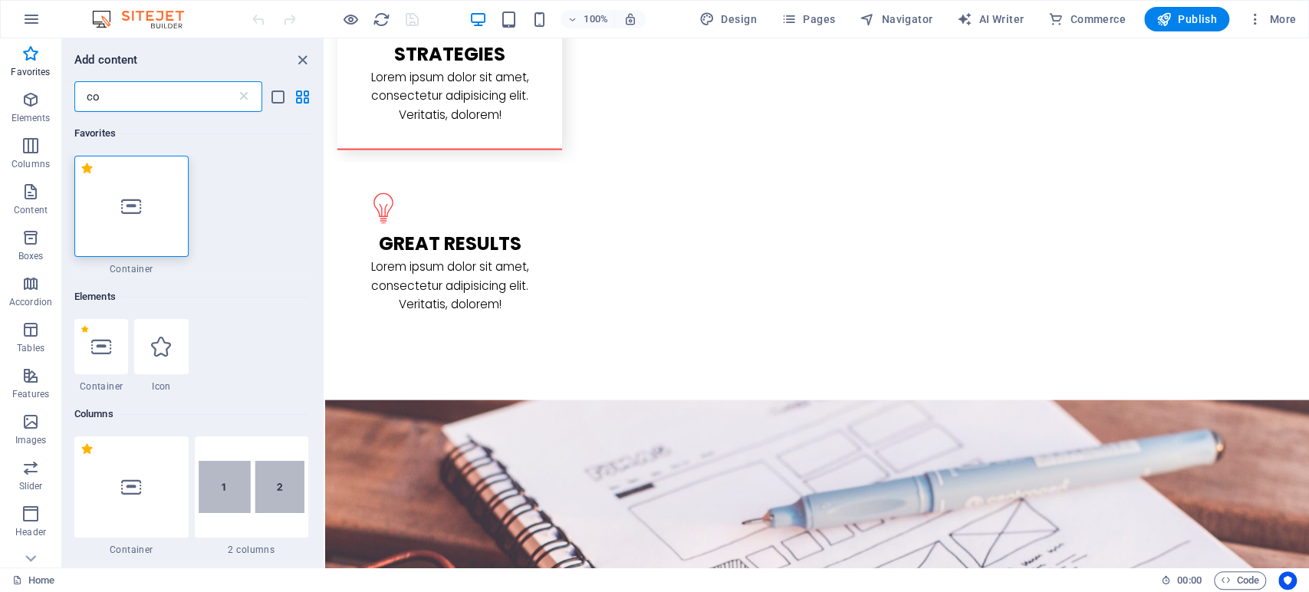
type input "c"
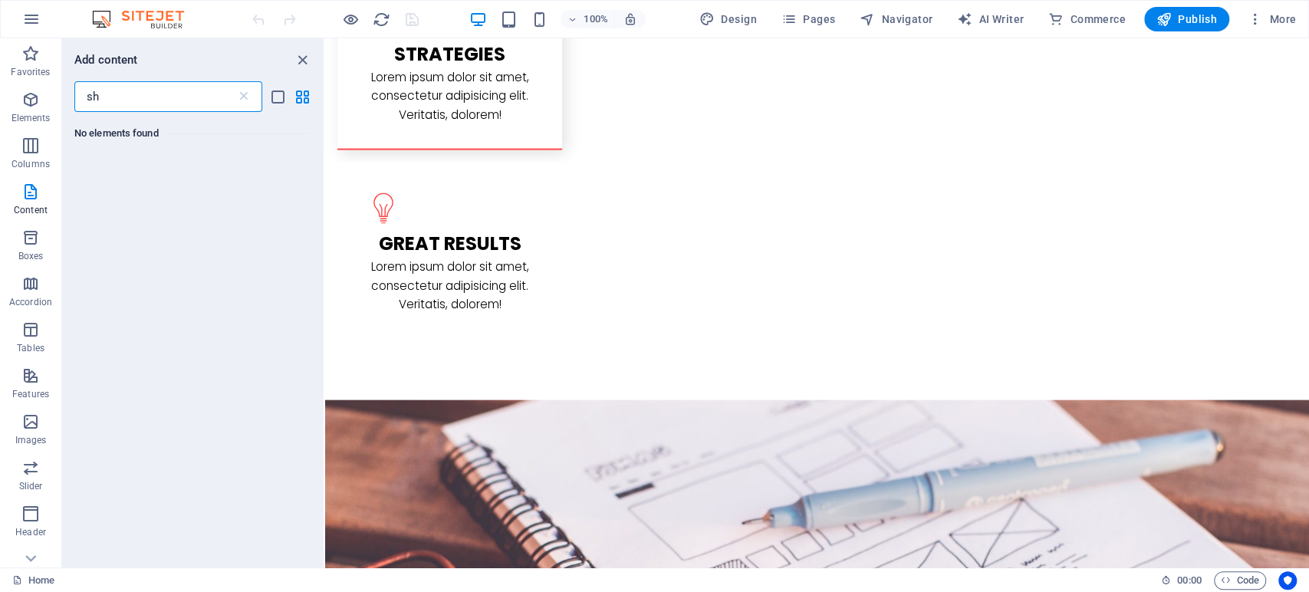
type input "s"
type input "htm"
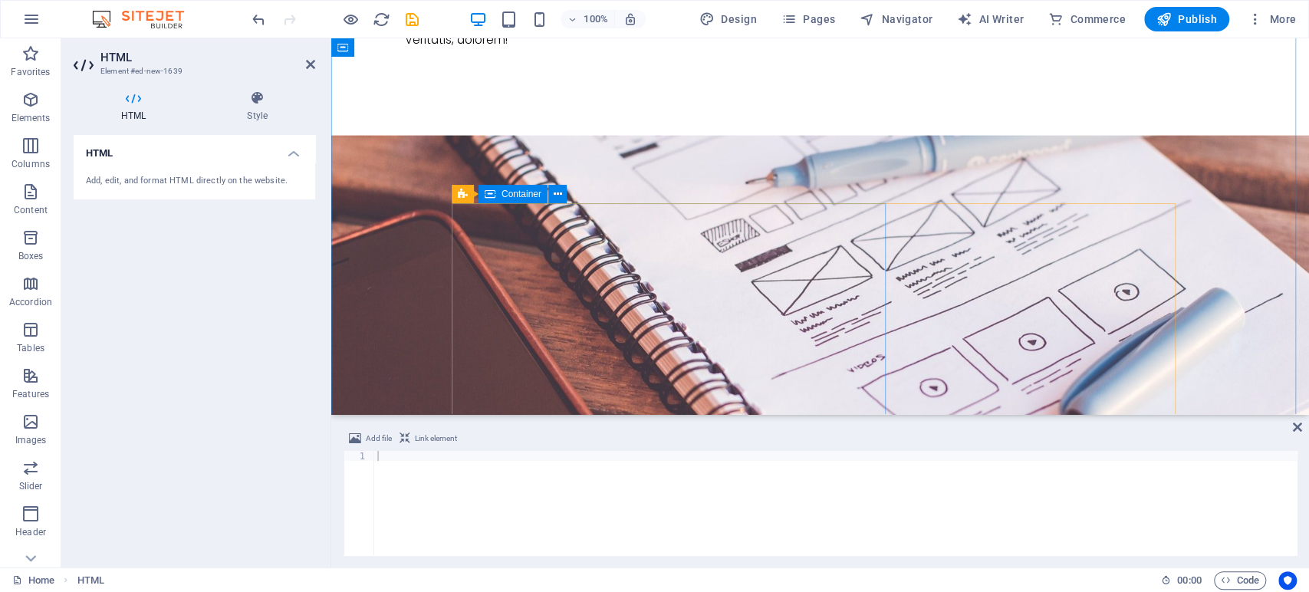
scroll to position [2358, 0]
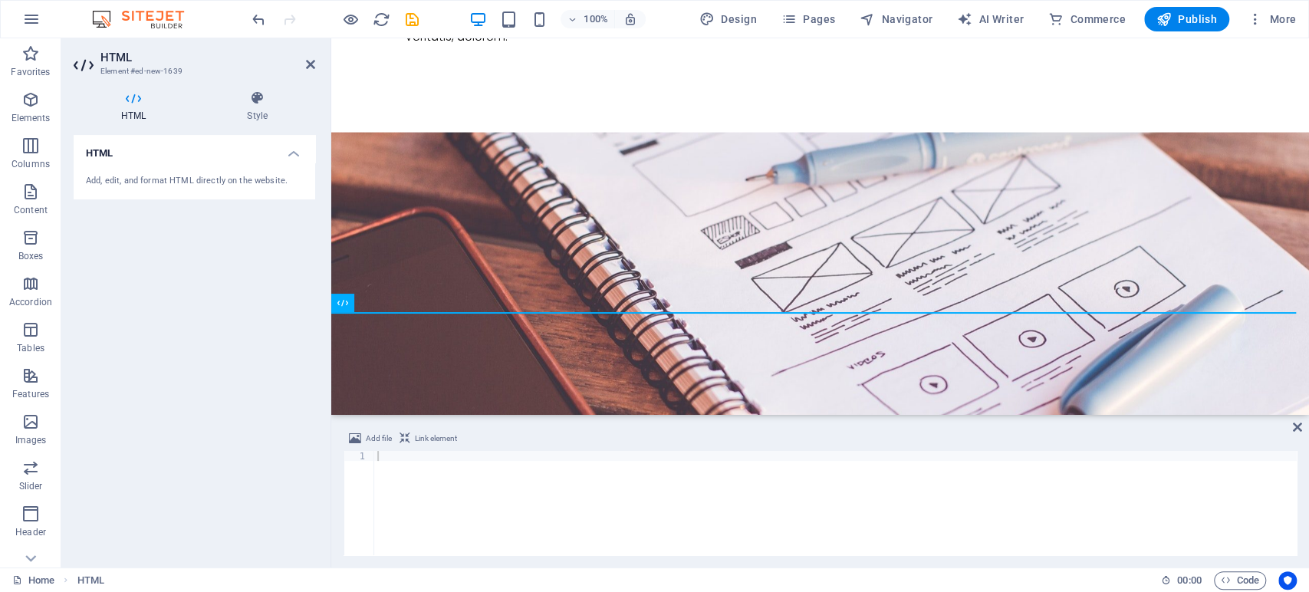
click at [240, 165] on div "Add, edit, and format HTML directly on the website." at bounding box center [195, 182] width 242 height 38
click at [297, 147] on h4 "HTML" at bounding box center [195, 149] width 242 height 28
click at [196, 160] on h4 "HTML" at bounding box center [195, 153] width 242 height 37
drag, startPoint x: 196, startPoint y: 160, endPoint x: 295, endPoint y: 165, distance: 99.1
click at [295, 165] on li "HTML Add, edit, and format HTML directly on the website." at bounding box center [195, 167] width 242 height 65
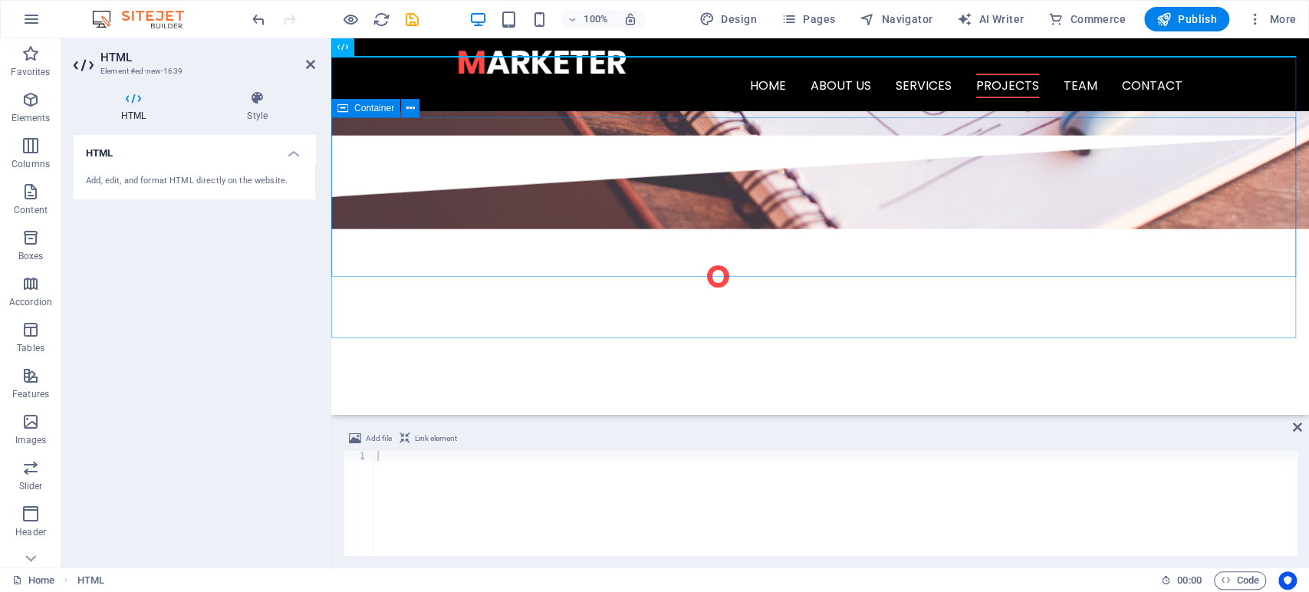
scroll to position [2443, 0]
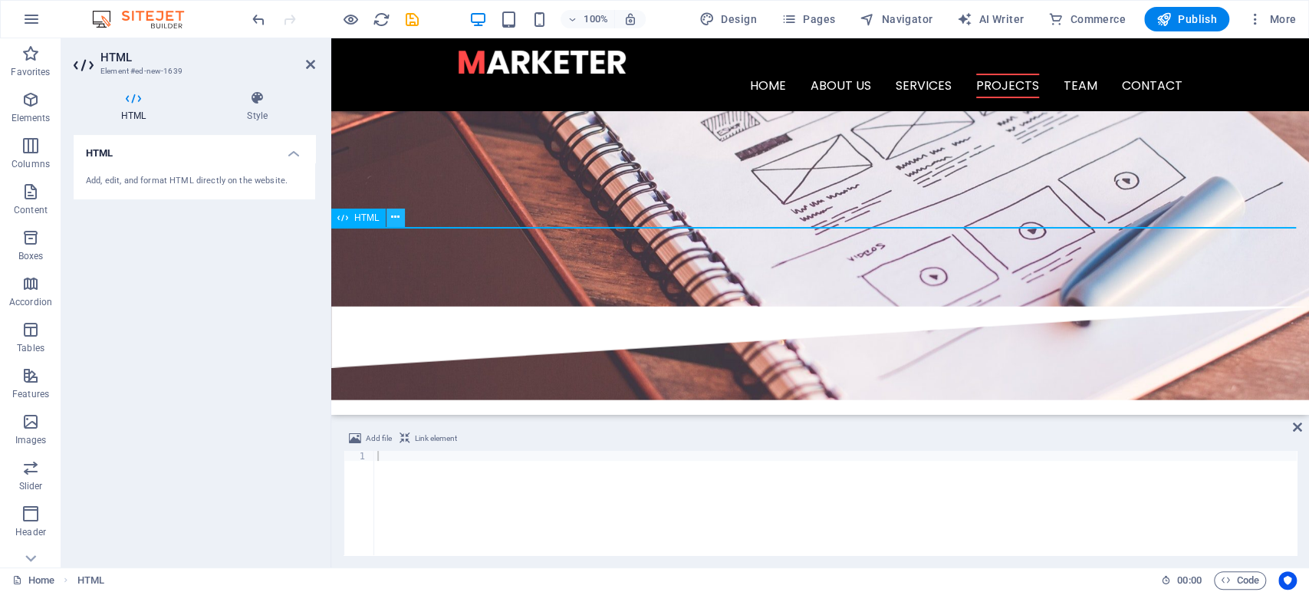
click at [392, 219] on icon at bounding box center [395, 217] width 8 height 16
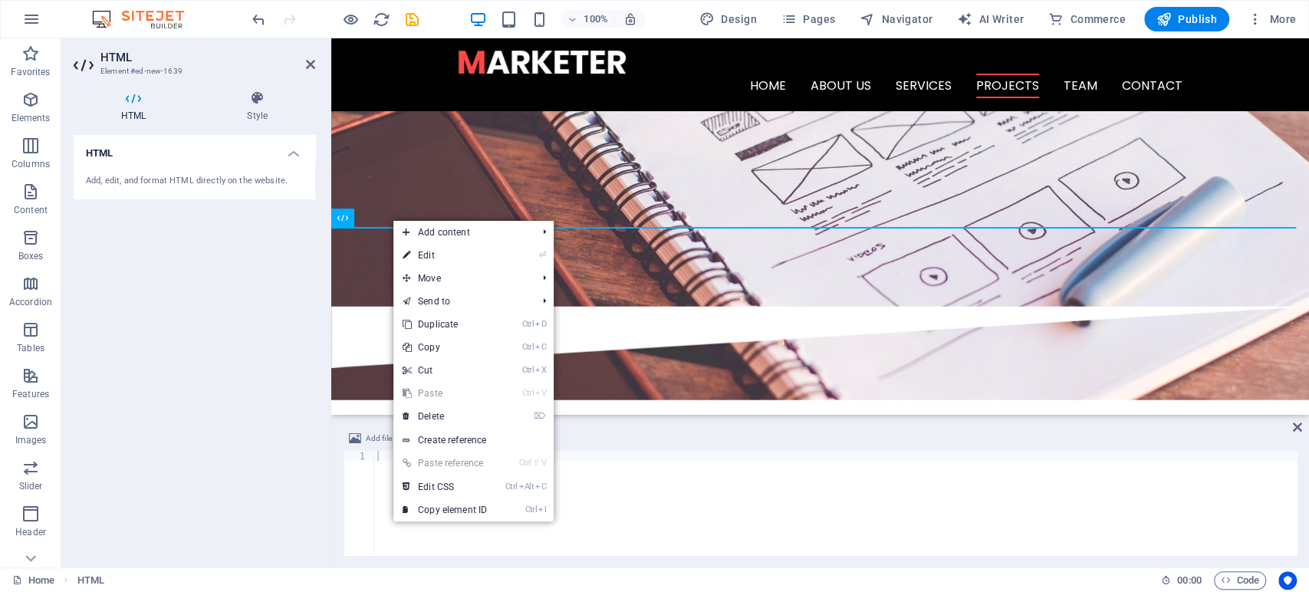
click at [229, 186] on div "Add, edit, and format HTML directly on the website." at bounding box center [194, 181] width 217 height 13
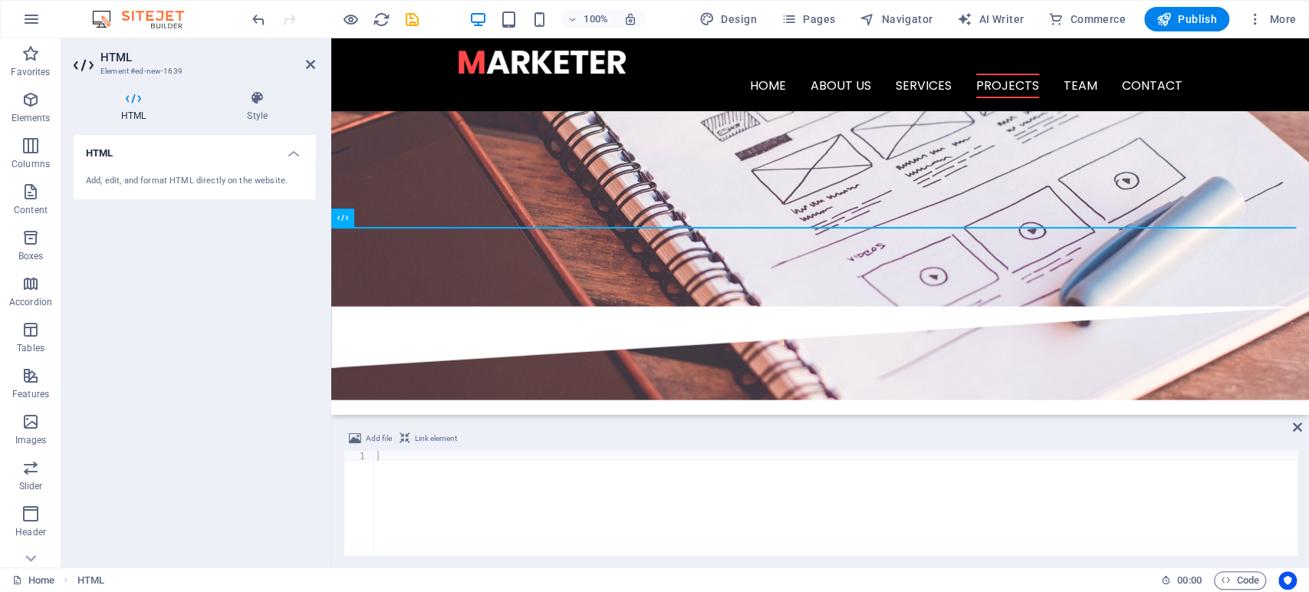
click at [148, 187] on div "Add, edit, and format HTML directly on the website." at bounding box center [195, 182] width 242 height 38
click at [154, 176] on div "Add, edit, and format HTML directly on the website." at bounding box center [194, 181] width 217 height 13
click at [299, 154] on h4 "HTML" at bounding box center [195, 149] width 242 height 28
click at [298, 153] on h4 "HTML" at bounding box center [195, 153] width 242 height 37
click at [103, 155] on h4 "HTML" at bounding box center [195, 149] width 242 height 28
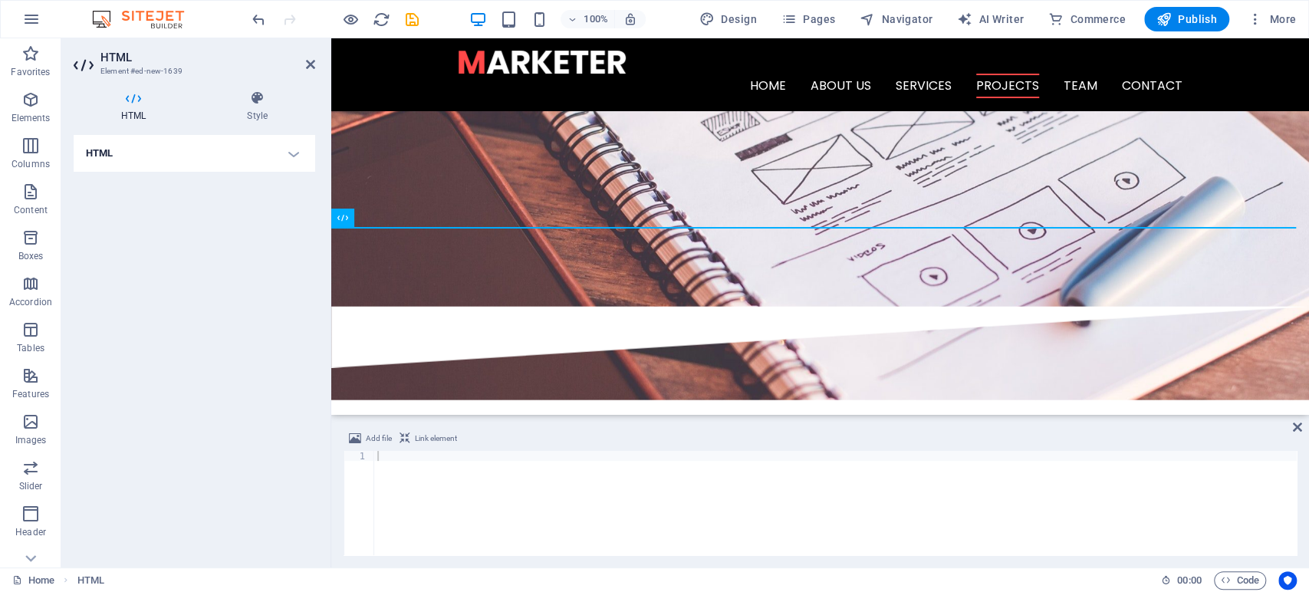
click at [103, 155] on h4 "HTML" at bounding box center [195, 153] width 242 height 37
click at [103, 155] on h4 "HTML" at bounding box center [195, 149] width 242 height 28
click at [103, 154] on h4 "HTML" at bounding box center [195, 153] width 242 height 37
click at [153, 189] on div "Add, edit, and format HTML directly on the website." at bounding box center [195, 182] width 242 height 38
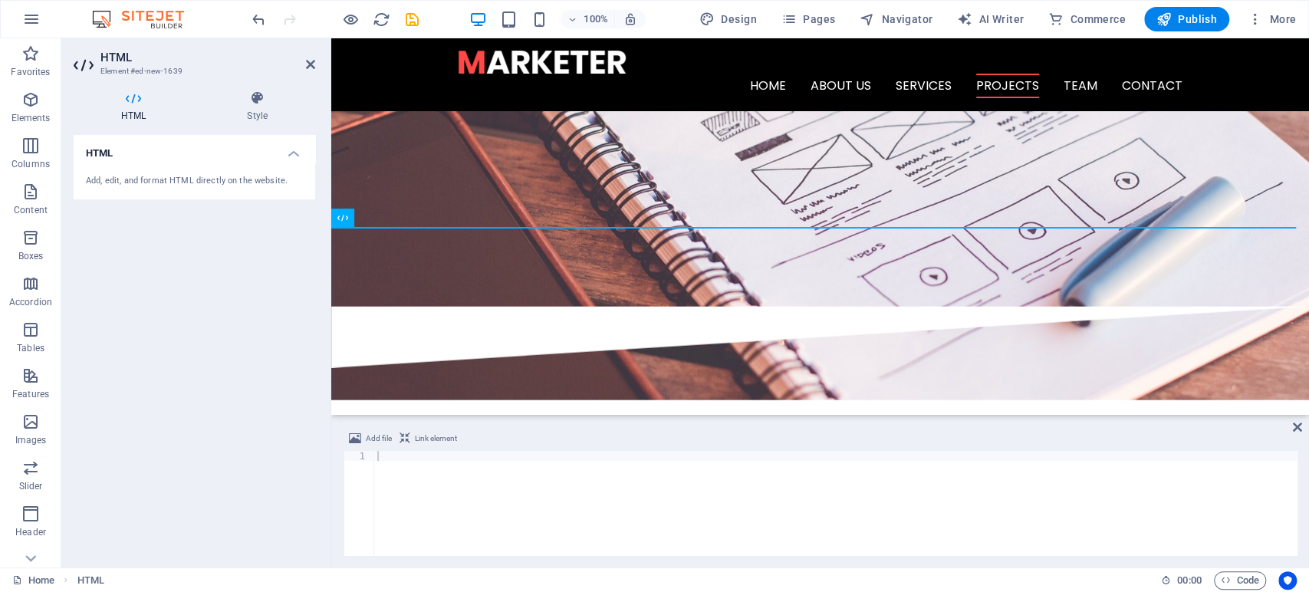
click at [136, 311] on div "HTML Add, edit, and format HTML directly on the website." at bounding box center [195, 345] width 242 height 420
click at [356, 219] on span "HTML" at bounding box center [366, 217] width 25 height 9
click at [397, 215] on icon at bounding box center [395, 217] width 8 height 16
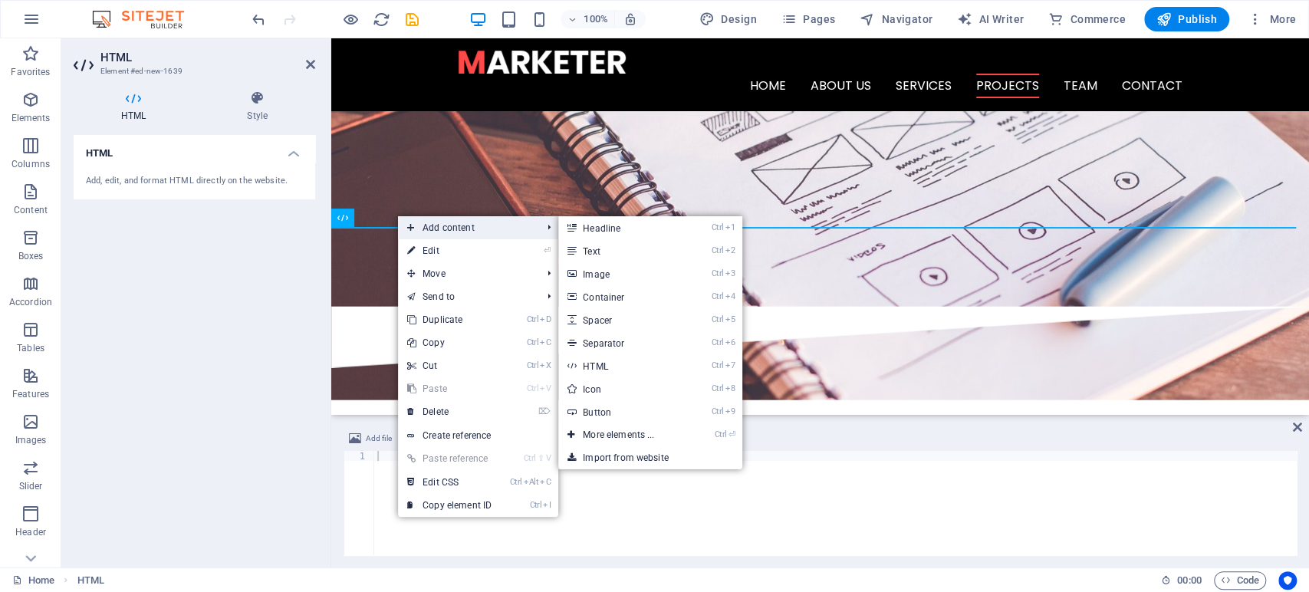
click at [436, 226] on span "Add content" at bounding box center [466, 227] width 137 height 23
click at [532, 256] on li "⏎ Edit" at bounding box center [478, 250] width 160 height 23
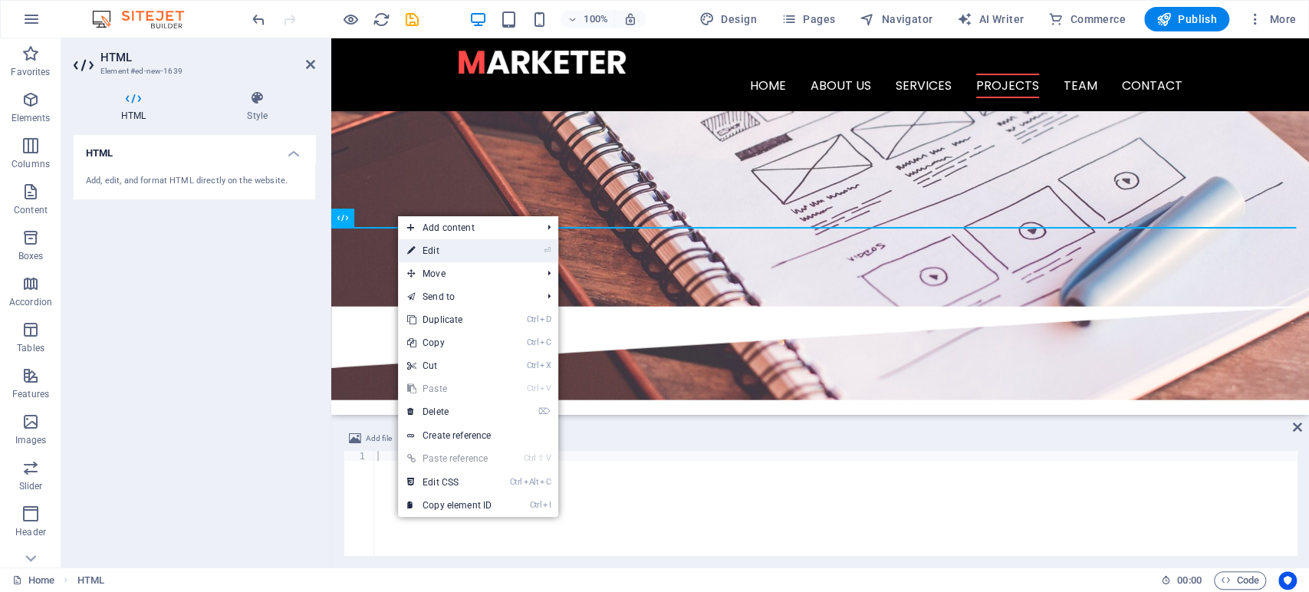
click at [440, 259] on link "⏎ Edit" at bounding box center [449, 250] width 103 height 23
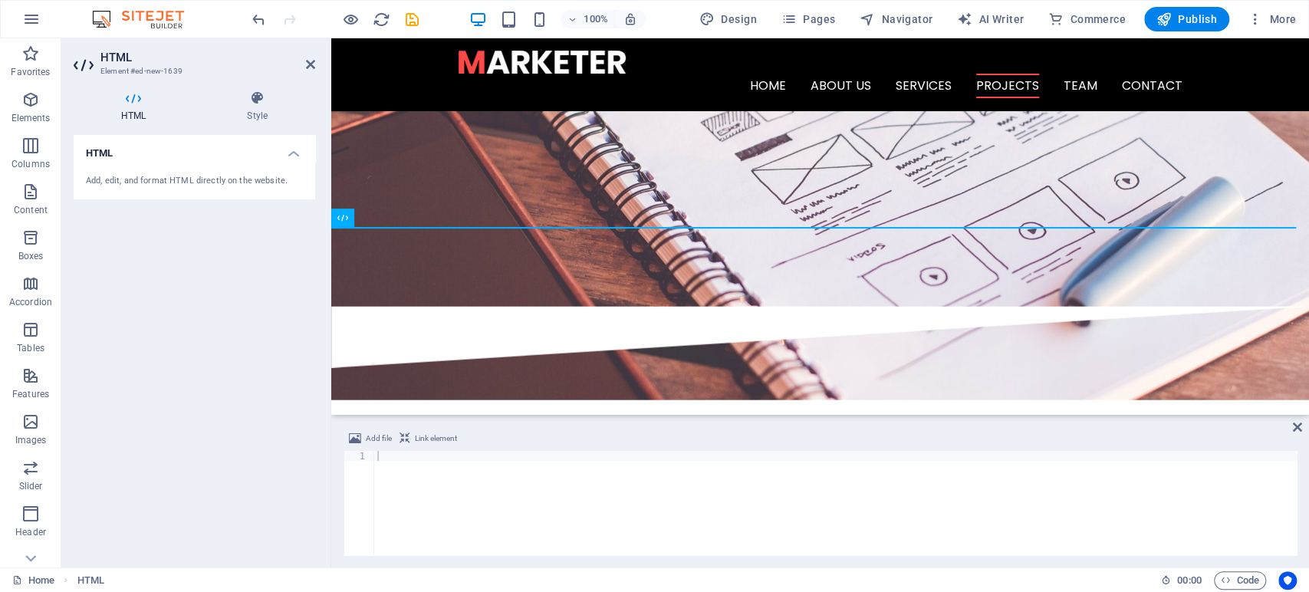
click at [255, 186] on div "Add, edit, and format HTML directly on the website." at bounding box center [194, 181] width 217 height 13
click at [399, 459] on div at bounding box center [835, 513] width 923 height 124
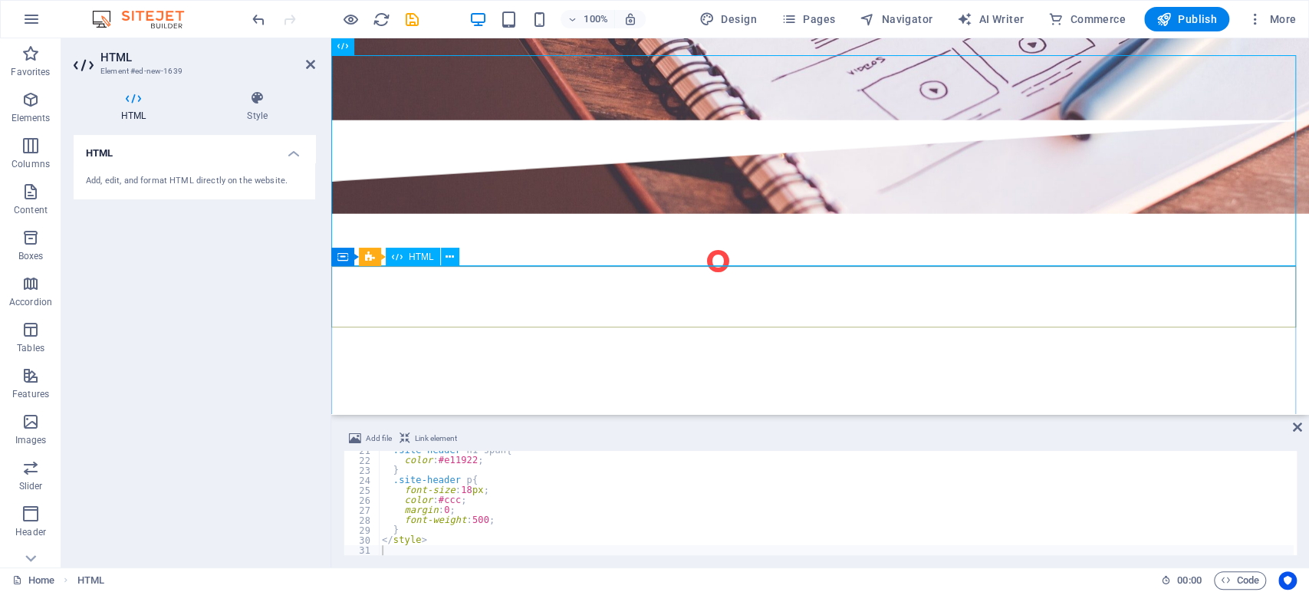
scroll to position [2699, 0]
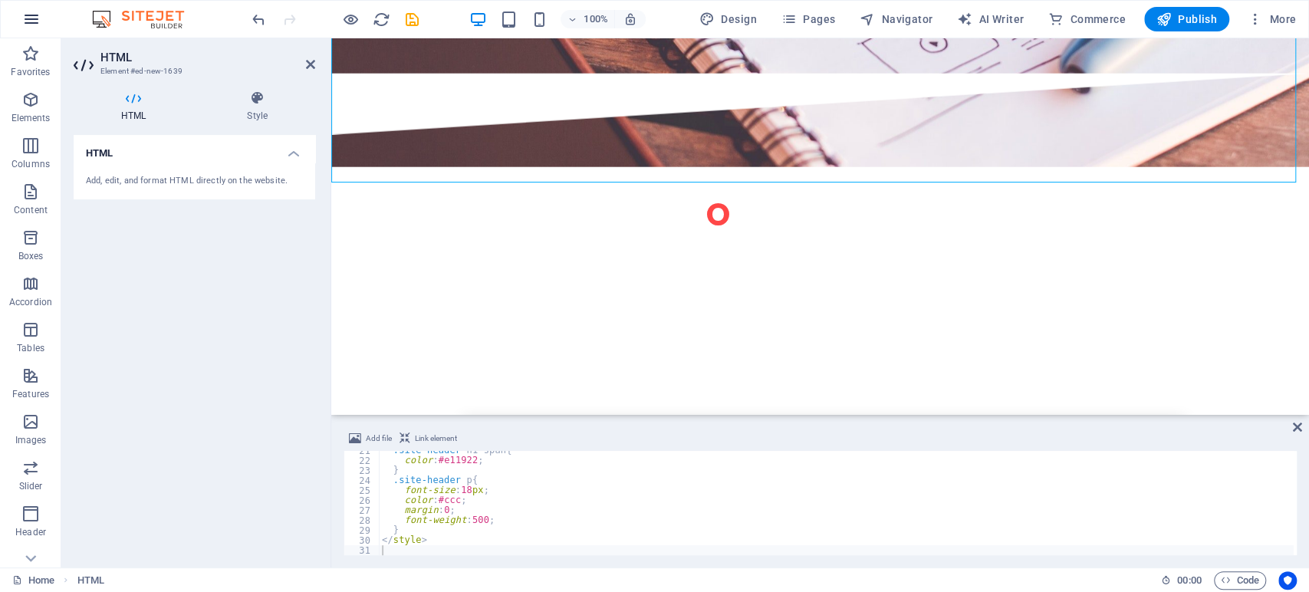
click at [31, 10] on icon "button" at bounding box center [31, 19] width 18 height 18
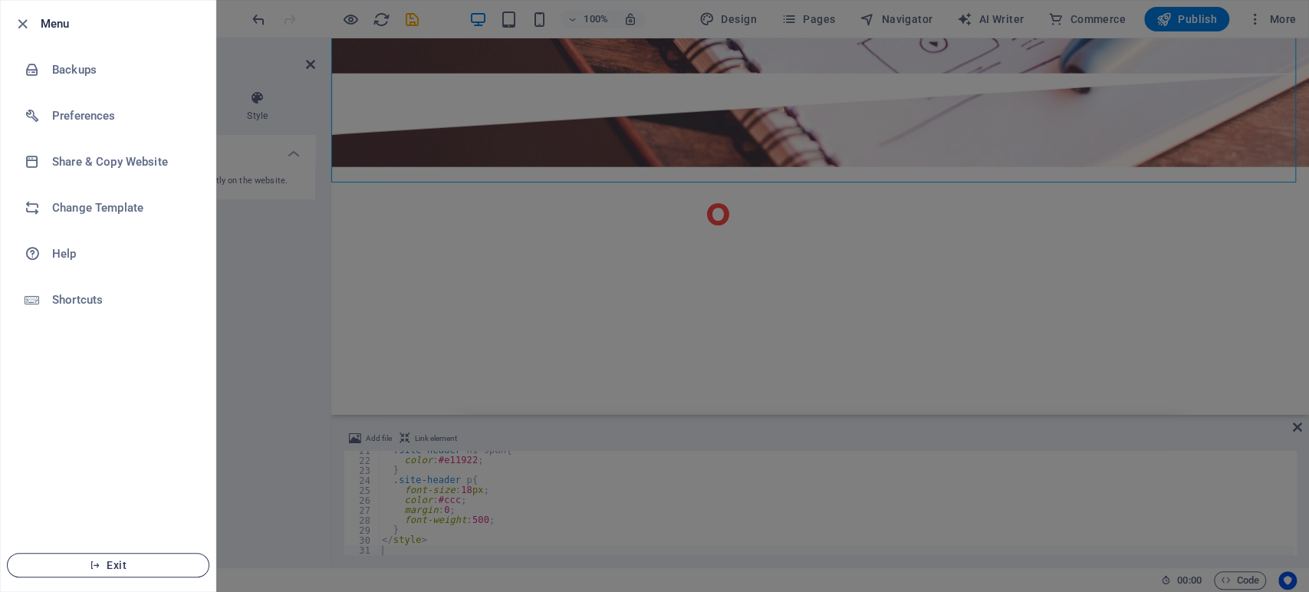
click at [98, 566] on icon "button" at bounding box center [95, 565] width 11 height 11
